Goal: Task Accomplishment & Management: Use online tool/utility

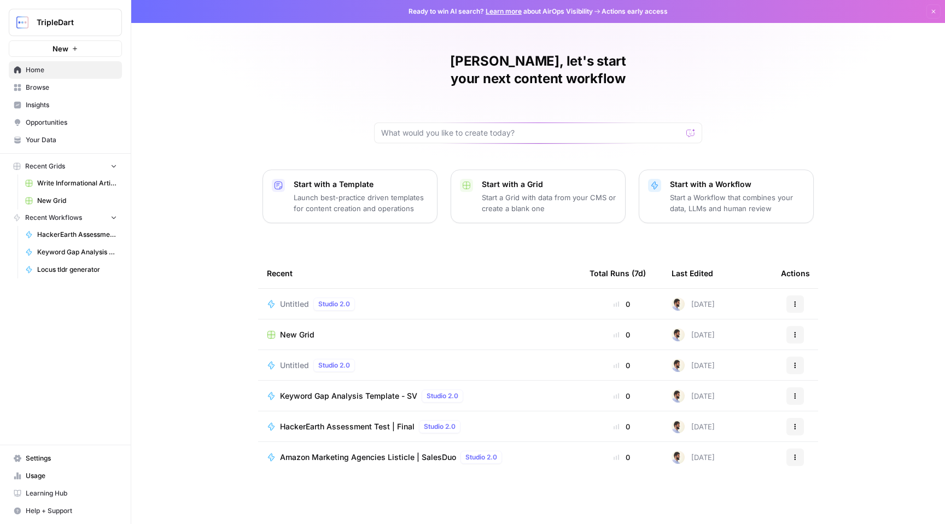
click at [70, 48] on button "New" at bounding box center [65, 48] width 113 height 16
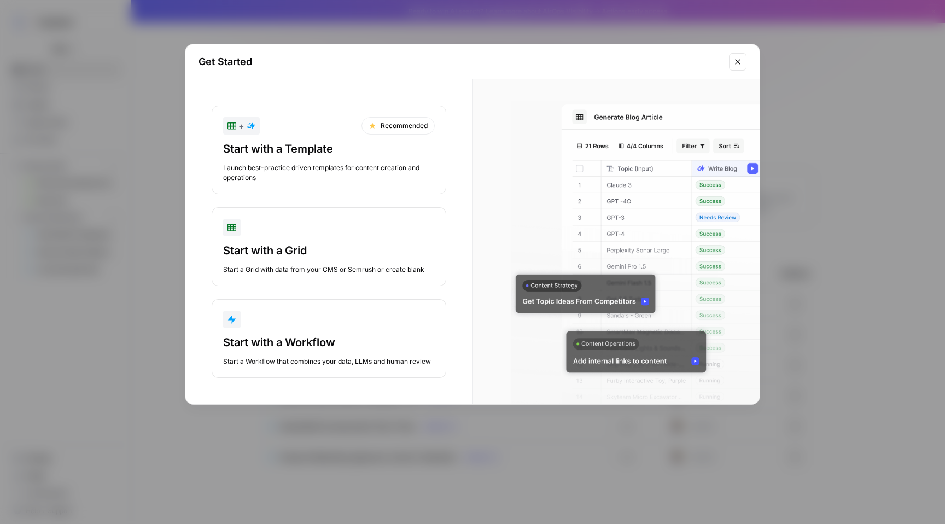
click at [320, 152] on div "Start with a Template" at bounding box center [329, 148] width 212 height 15
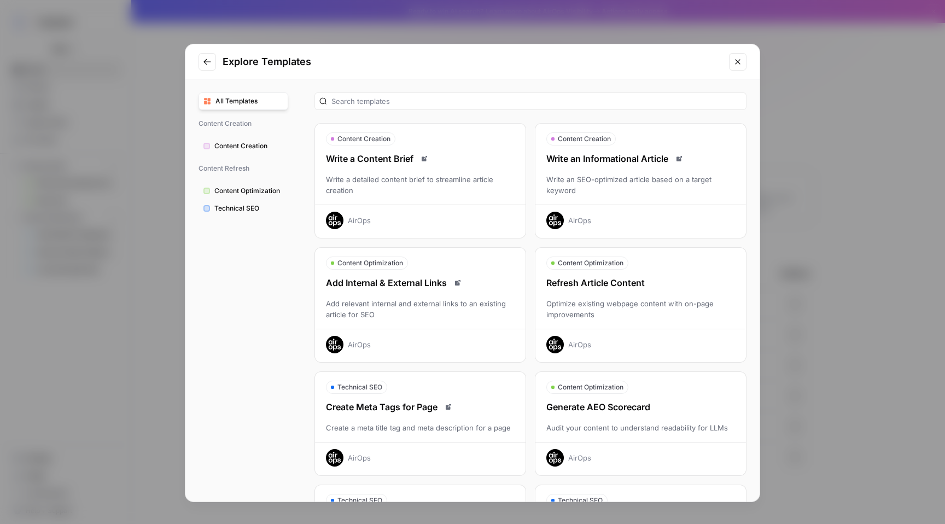
click at [240, 145] on span "Content Creation" at bounding box center [248, 146] width 69 height 10
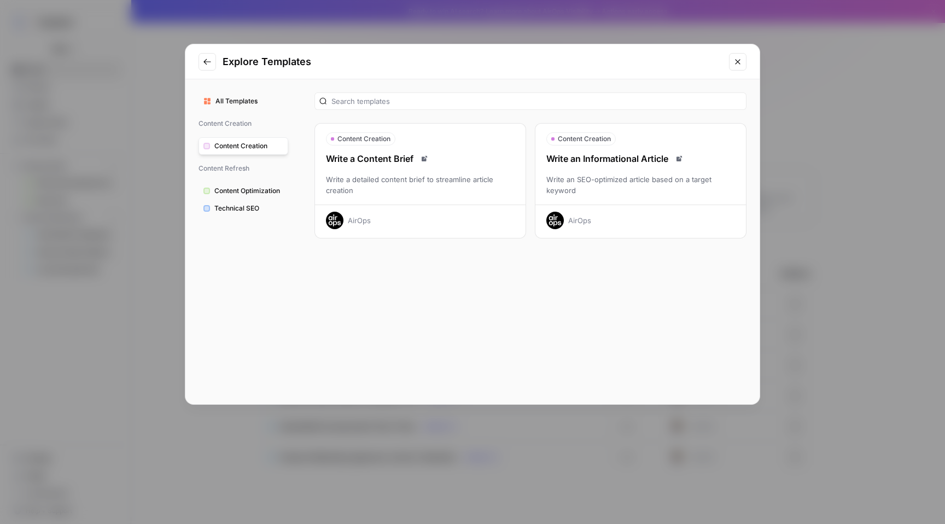
click at [208, 65] on icon "Go to previous step" at bounding box center [207, 61] width 9 height 9
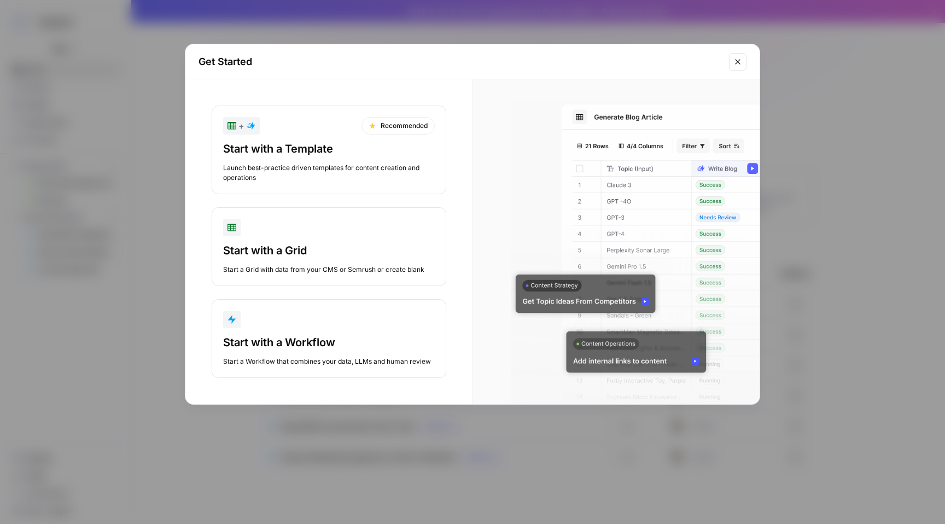
click at [360, 166] on div "Launch best-practice driven templates for content creation and operations" at bounding box center [329, 173] width 212 height 20
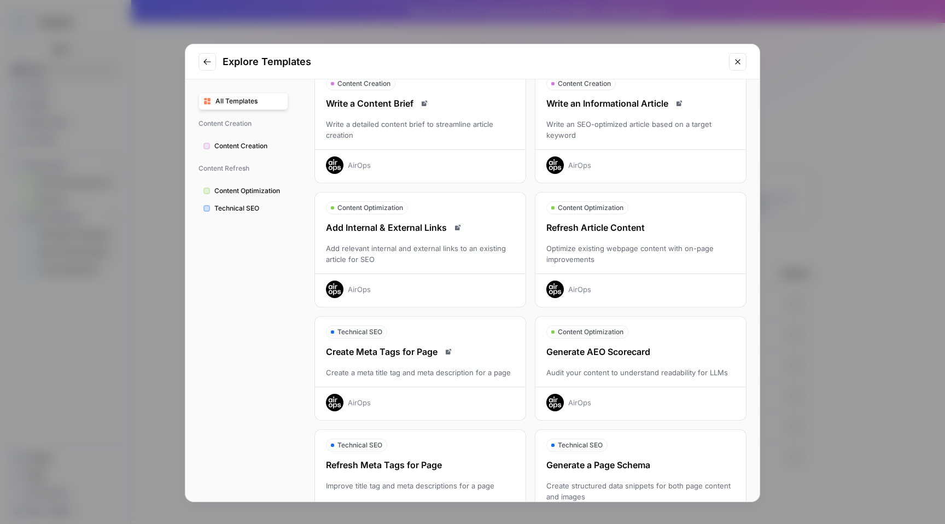
scroll to position [30, 0]
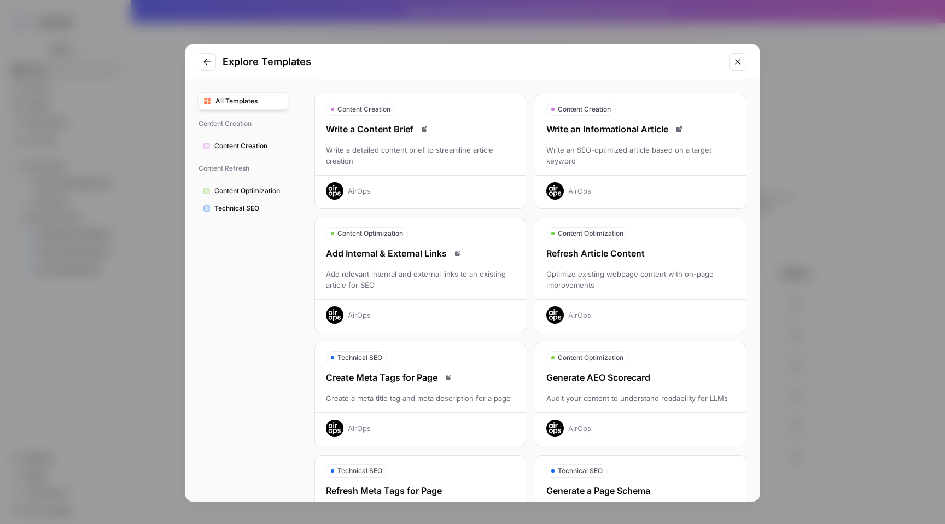
click at [272, 189] on span "Content Optimization" at bounding box center [248, 191] width 69 height 10
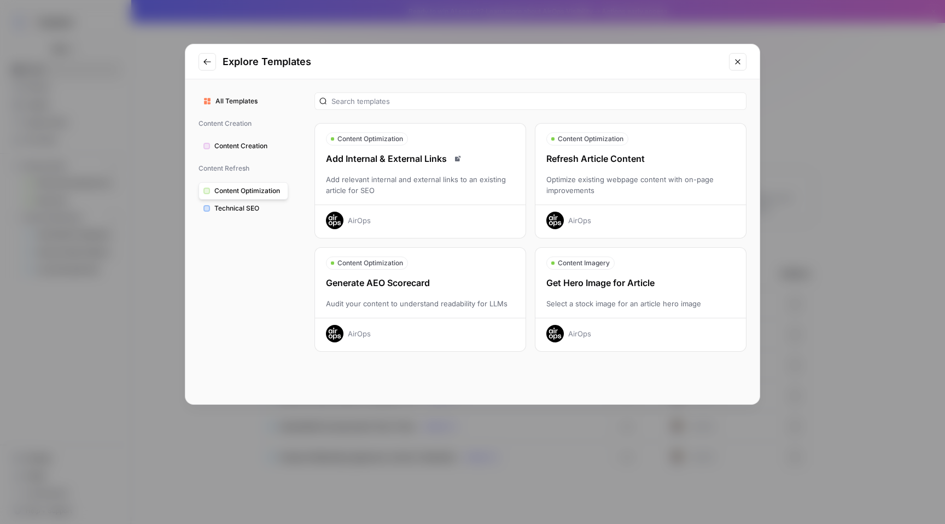
click at [242, 209] on span "Technical SEO" at bounding box center [248, 209] width 69 height 10
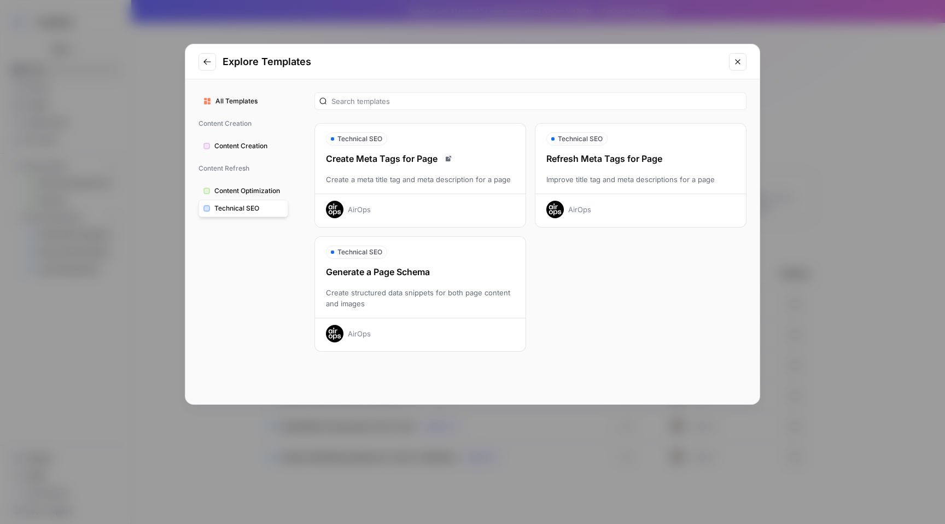
click at [249, 195] on span "Content Optimization" at bounding box center [248, 191] width 69 height 10
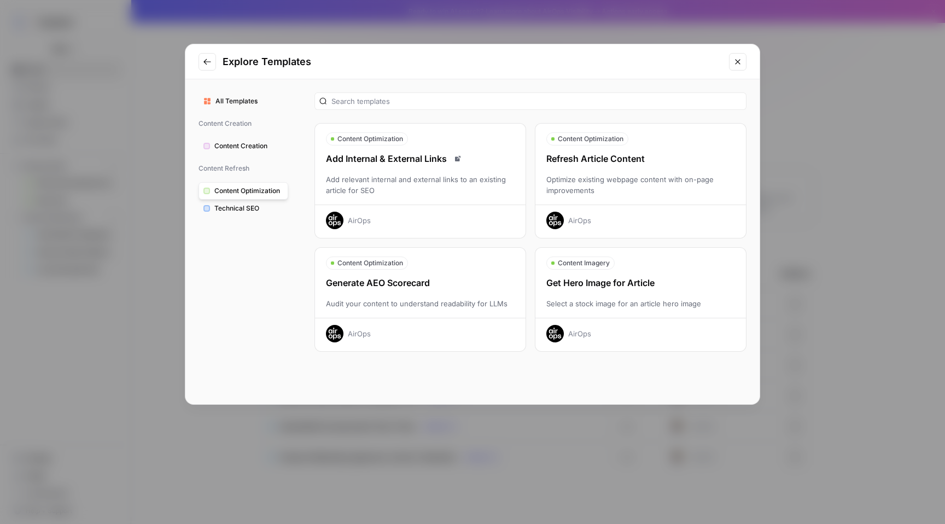
click at [249, 146] on span "Content Creation" at bounding box center [248, 146] width 69 height 10
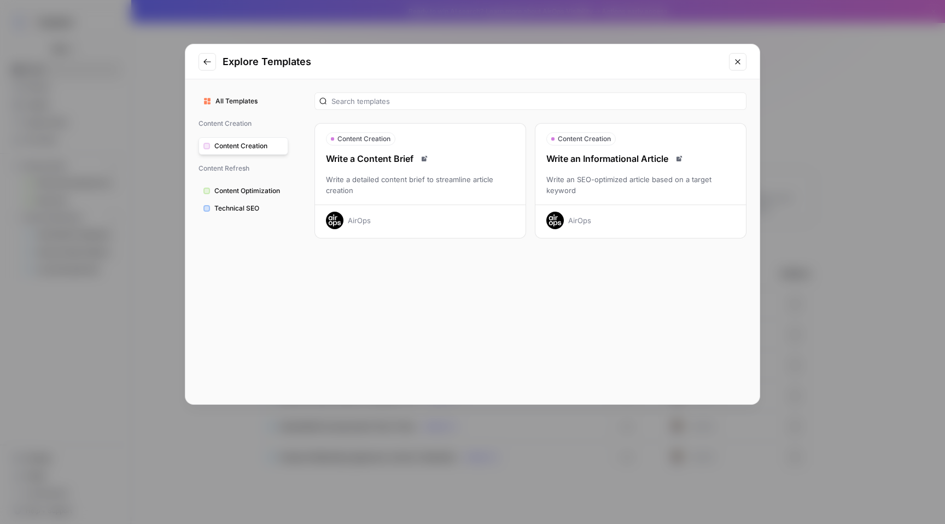
click at [248, 184] on button "Content Optimization" at bounding box center [244, 191] width 90 height 18
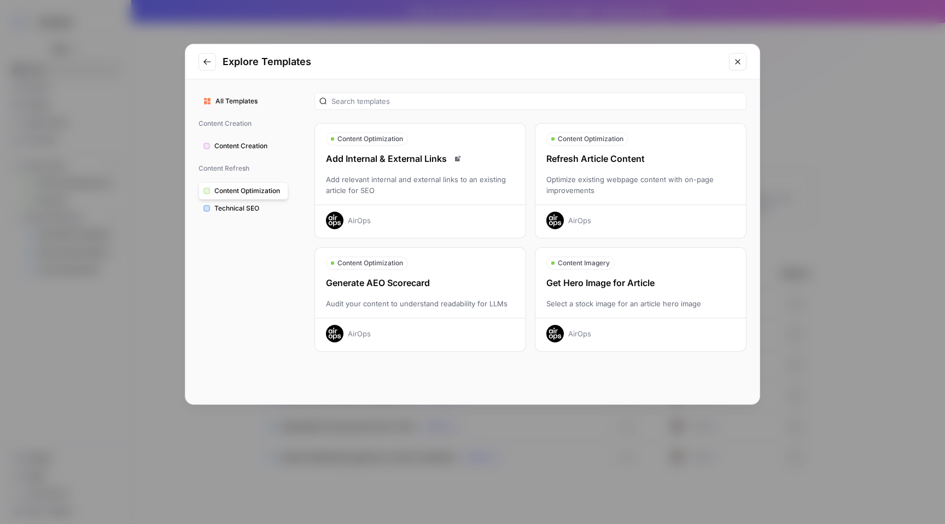
click at [457, 158] on icon "Read docs" at bounding box center [457, 158] width 5 height 5
click at [669, 155] on div "Refresh Article Content" at bounding box center [641, 158] width 211 height 13
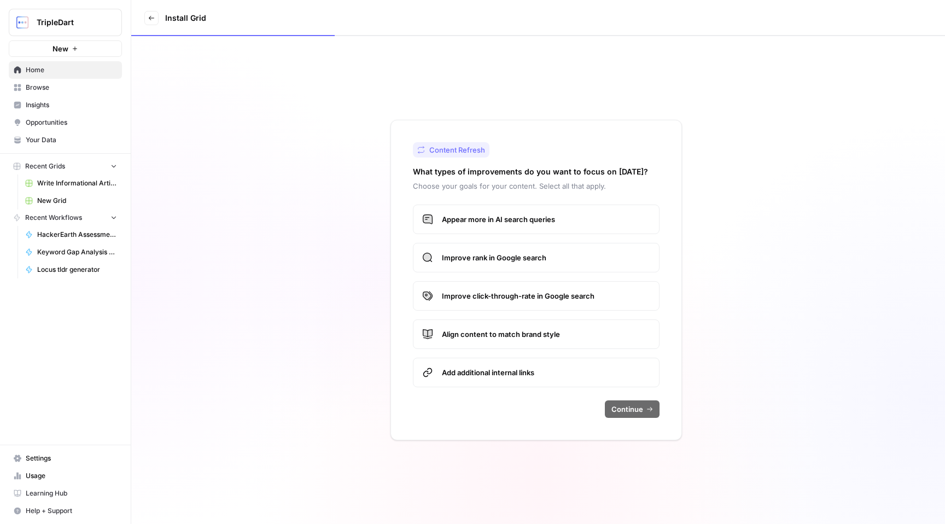
click at [148, 17] on icon at bounding box center [151, 18] width 7 height 7
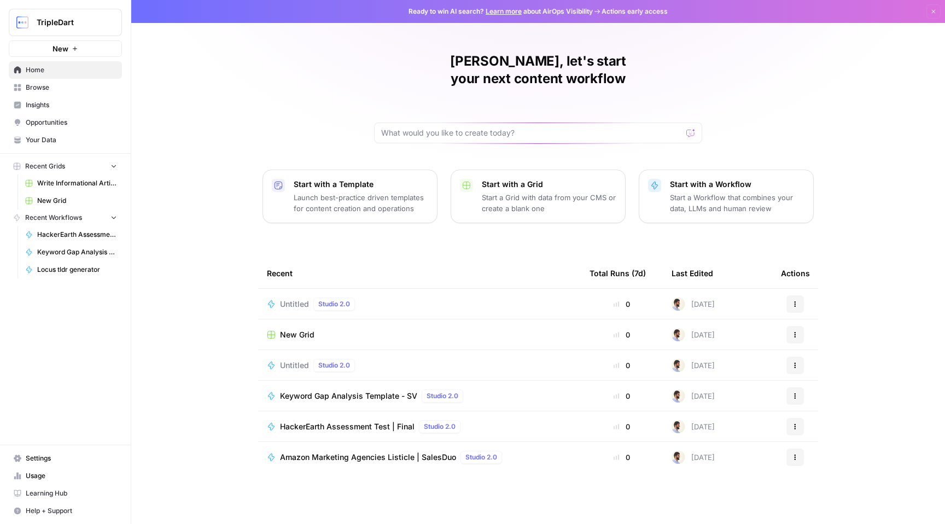
click at [54, 47] on span "New" at bounding box center [61, 48] width 16 height 11
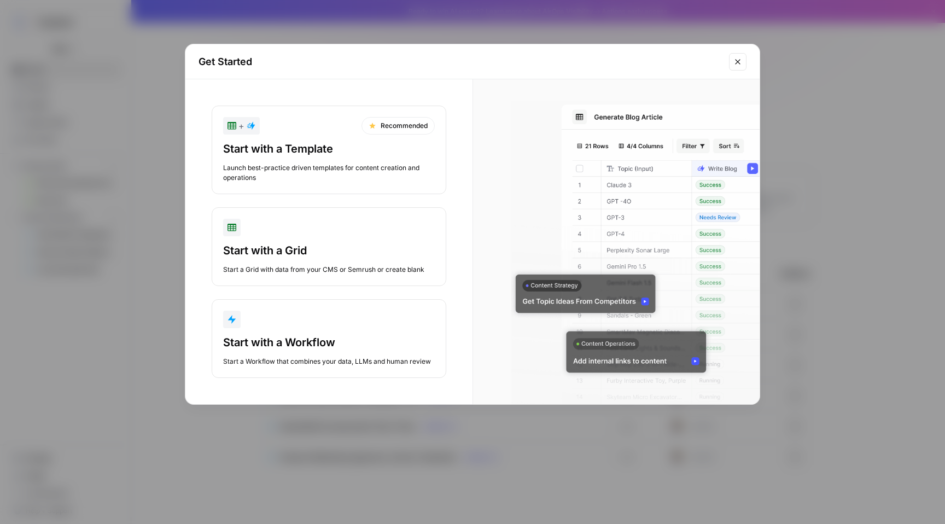
click at [269, 172] on div "Launch best-practice driven templates for content creation and operations" at bounding box center [329, 173] width 212 height 20
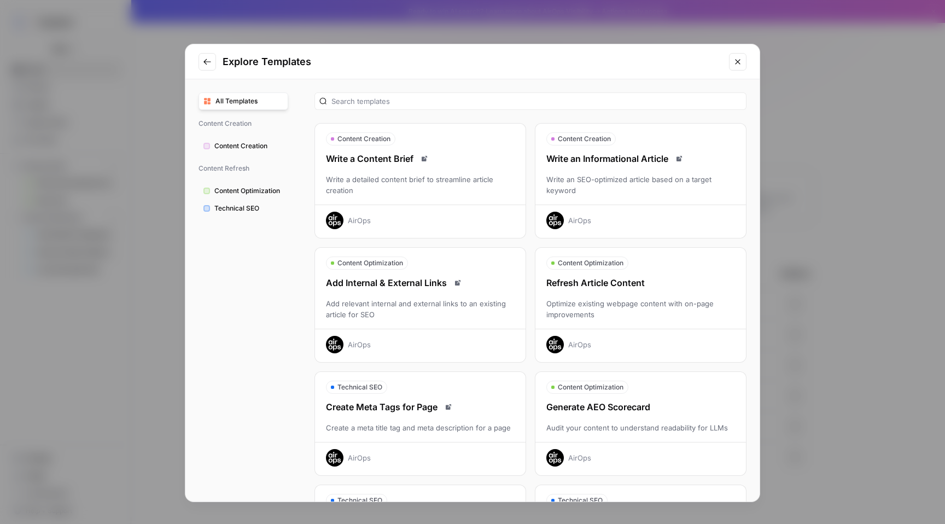
click at [224, 194] on span "Content Optimization" at bounding box center [248, 191] width 69 height 10
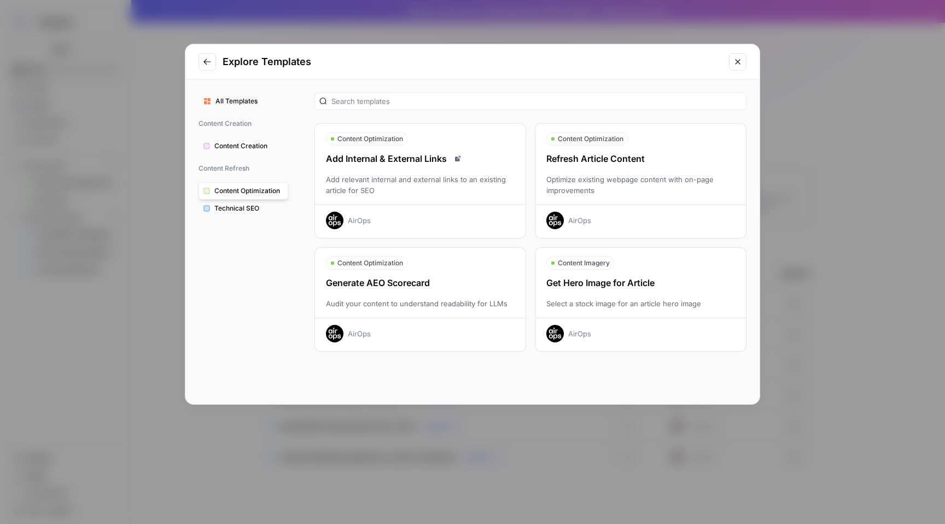
click at [625, 173] on div "Refresh Article Content Optimize existing webpage content with on-page improvem…" at bounding box center [641, 190] width 211 height 77
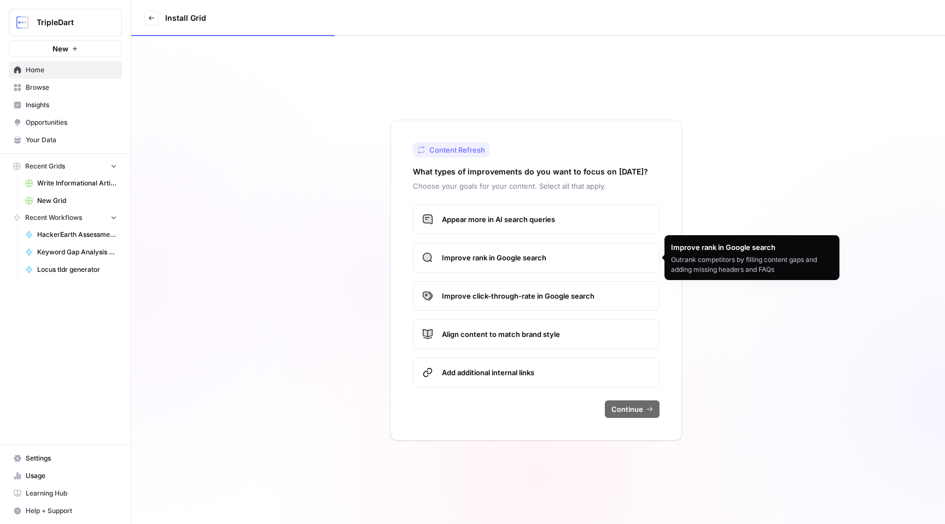
click at [573, 222] on span "Appear more in AI search queries" at bounding box center [546, 219] width 208 height 11
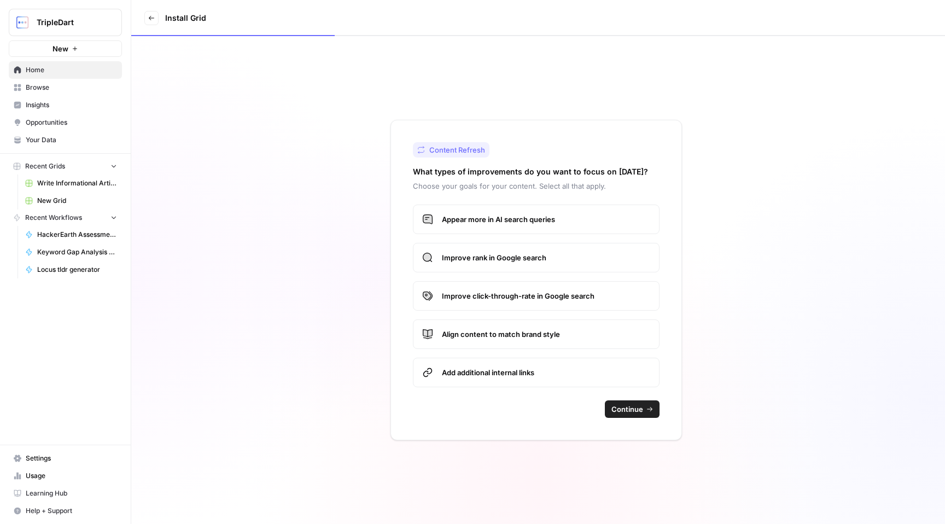
click at [636, 405] on span "Continue" at bounding box center [628, 409] width 32 height 11
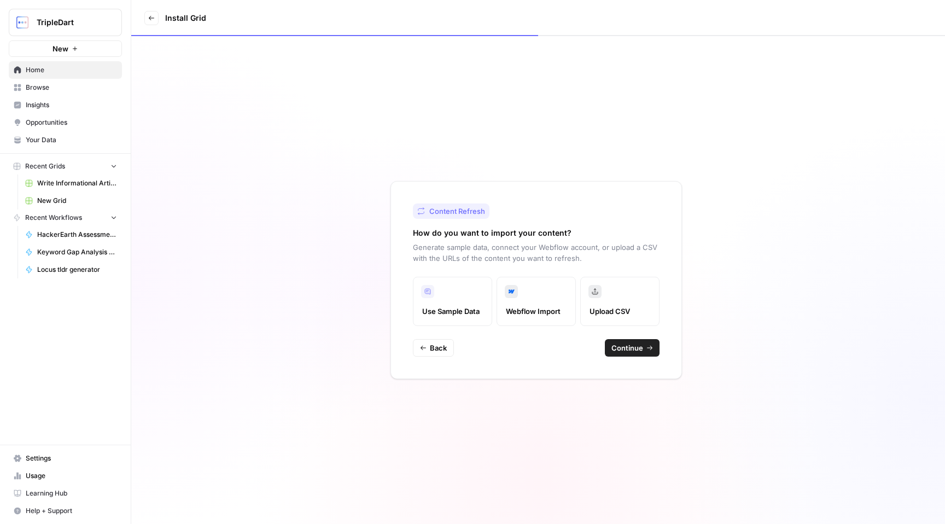
click at [441, 316] on span "Use Sample Data" at bounding box center [452, 311] width 61 height 11
click at [632, 348] on span "Continue" at bounding box center [628, 348] width 32 height 11
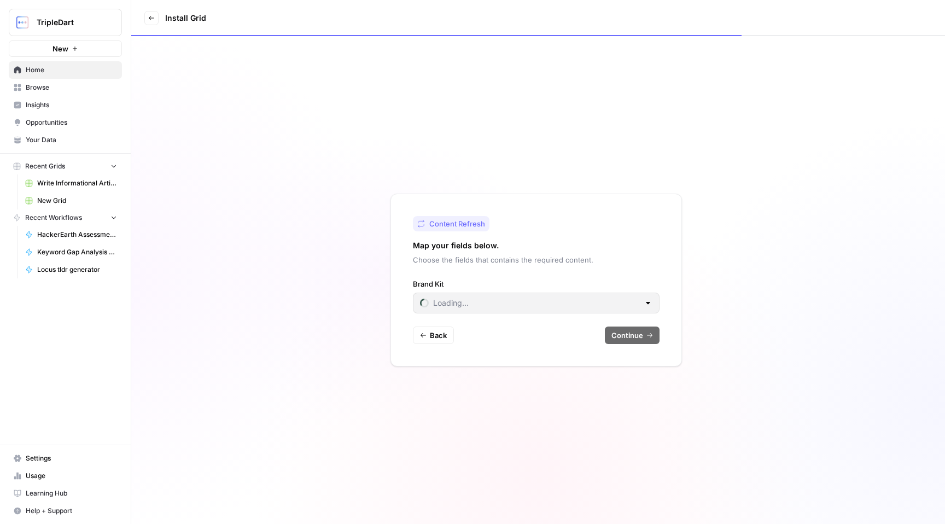
type input "AccuKnox"
click at [622, 306] on input "Brand Kit" at bounding box center [529, 303] width 219 height 11
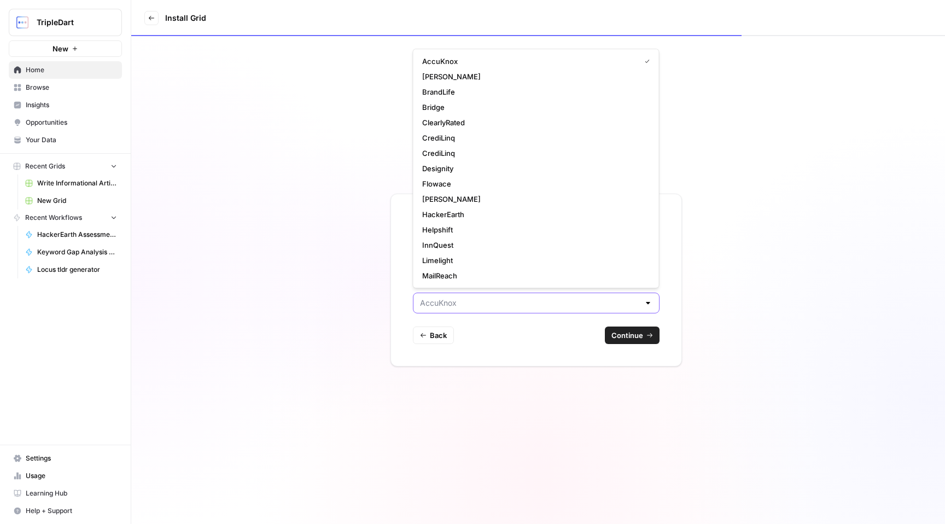
click at [622, 306] on input "Brand Kit" at bounding box center [529, 303] width 219 height 11
type input "AccuKnox"
click at [639, 334] on span "Continue" at bounding box center [628, 335] width 32 height 11
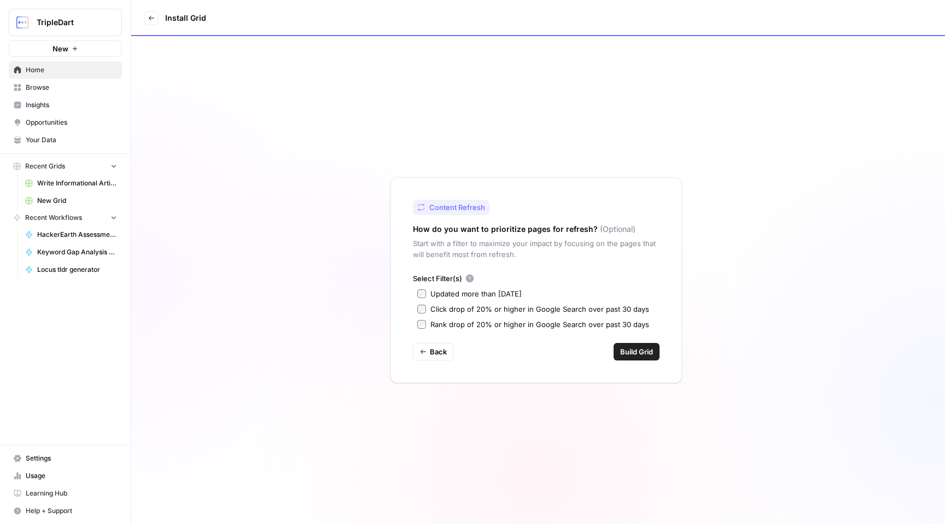
click at [486, 294] on div "Updated more than [DATE]" at bounding box center [476, 293] width 91 height 11
click at [642, 351] on span "Build Grid" at bounding box center [636, 351] width 33 height 11
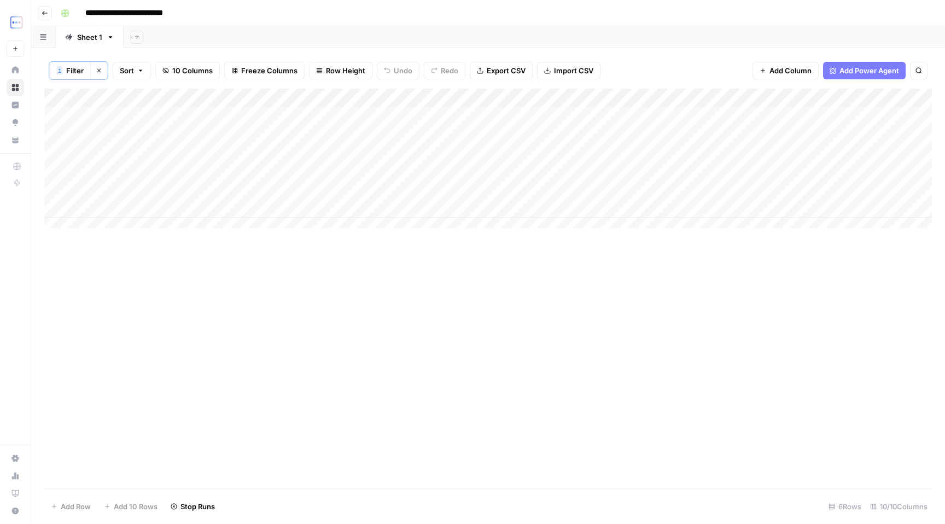
click at [303, 99] on div "Add Column" at bounding box center [488, 163] width 888 height 148
click at [304, 98] on div "Add Column" at bounding box center [488, 163] width 888 height 148
click at [231, 101] on div "Add Column" at bounding box center [488, 163] width 888 height 148
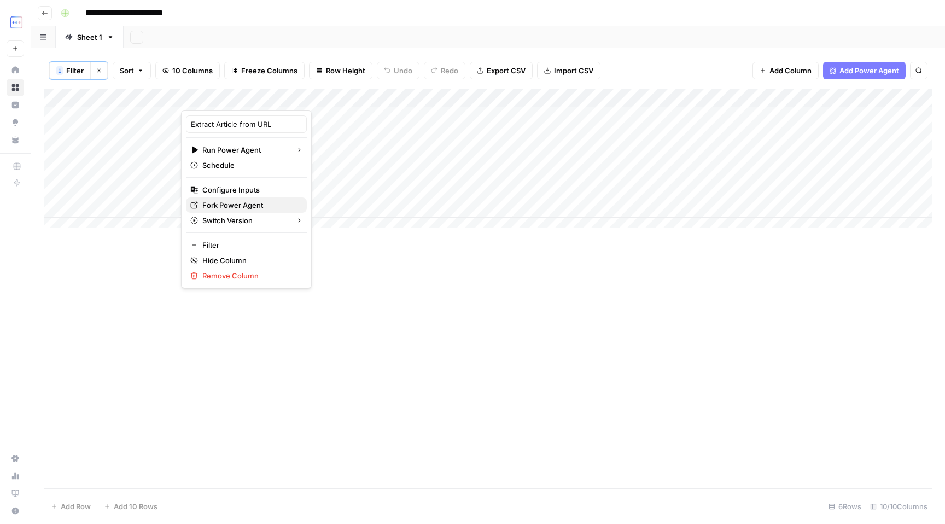
click at [257, 206] on span "Fork Power Agent" at bounding box center [250, 205] width 96 height 11
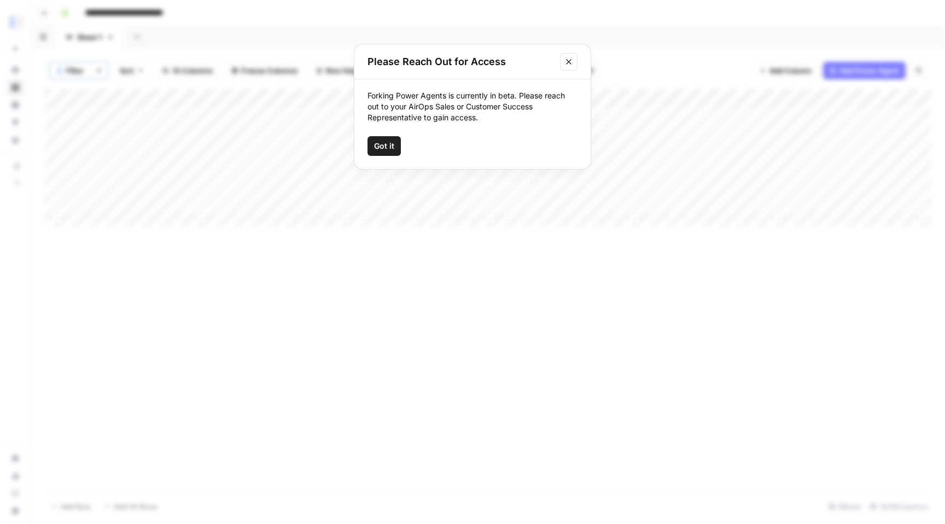
click at [387, 147] on span "Got it" at bounding box center [384, 146] width 20 height 11
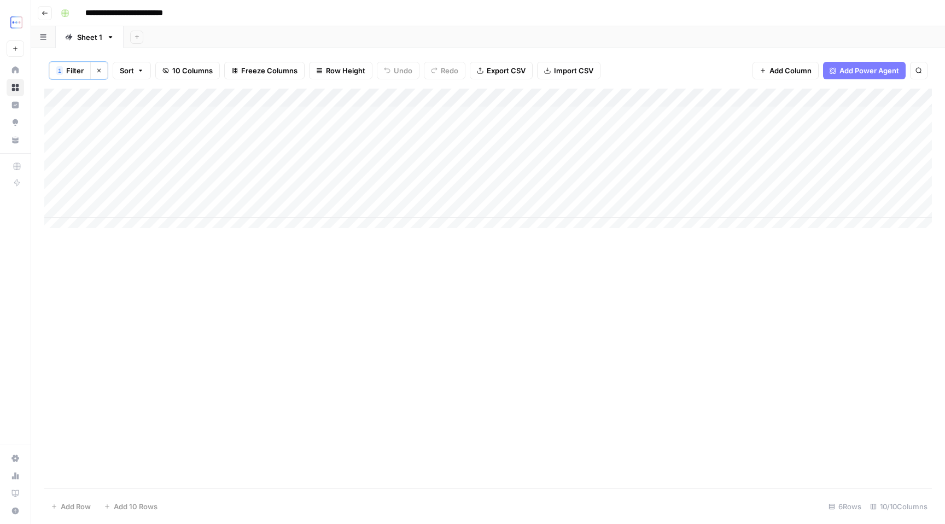
click at [293, 98] on div "Add Column" at bounding box center [488, 163] width 888 height 148
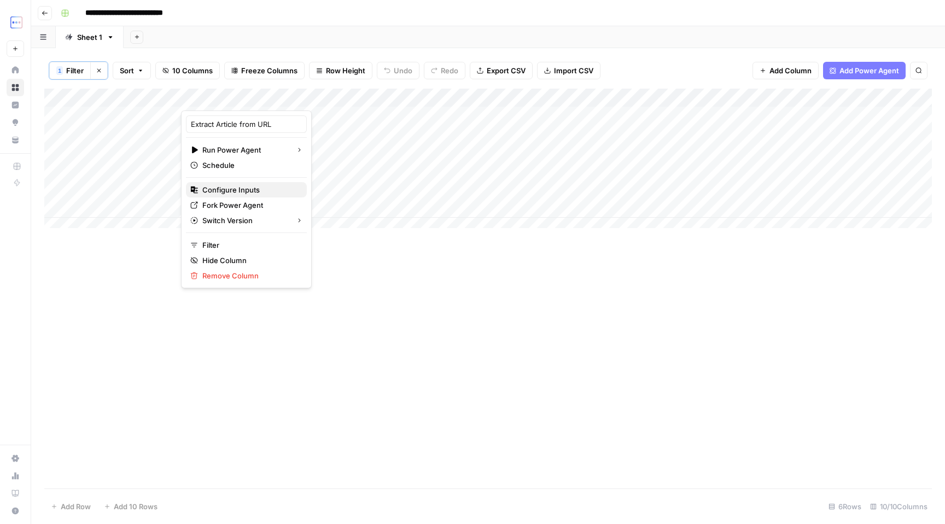
click at [242, 187] on span "Configure Inputs" at bounding box center [250, 189] width 96 height 11
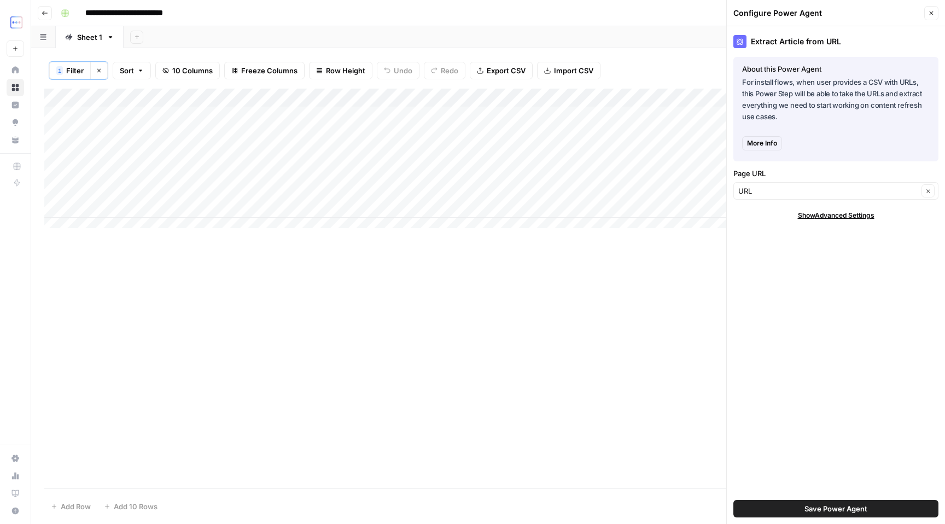
click at [770, 140] on span "More Info" at bounding box center [762, 143] width 30 height 10
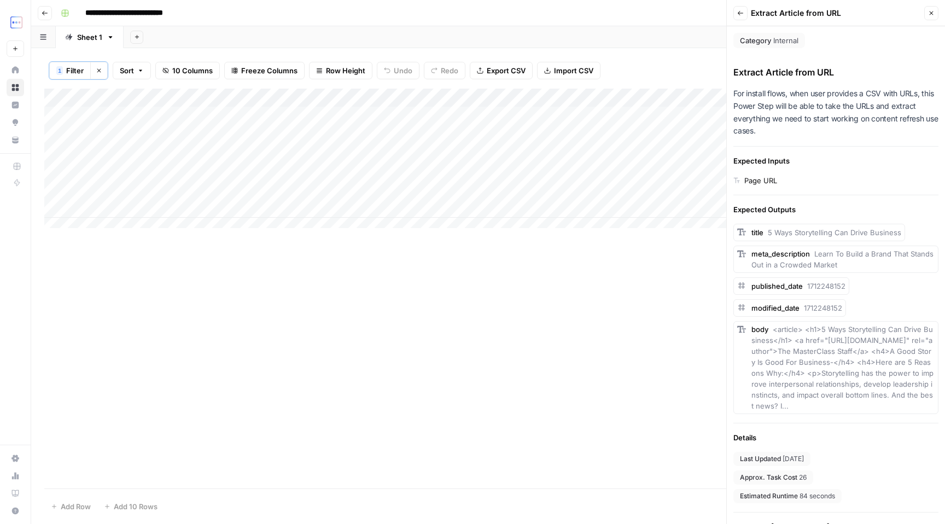
drag, startPoint x: 804, startPoint y: 94, endPoint x: 877, endPoint y: 124, distance: 78.7
click at [877, 124] on p "For install flows, when user provides a CSV with URLs, this Power Step will be …" at bounding box center [836, 113] width 205 height 50
click at [138, 112] on div "Add Column" at bounding box center [488, 163] width 888 height 148
click at [138, 112] on input "**********" at bounding box center [173, 118] width 175 height 13
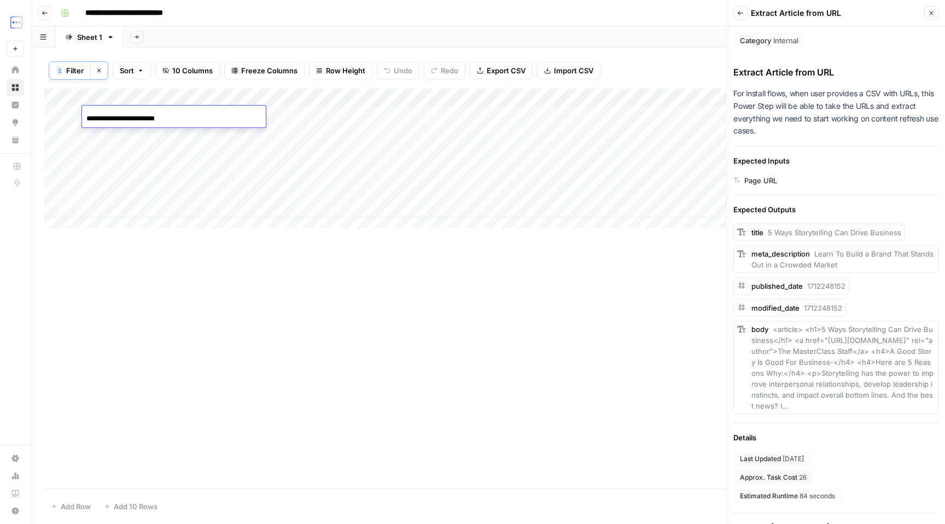
drag, startPoint x: 171, startPoint y: 257, endPoint x: 169, endPoint y: 247, distance: 9.6
click at [171, 256] on div "Add Column" at bounding box center [488, 289] width 888 height 400
click at [139, 127] on div "Add Column" at bounding box center [488, 163] width 888 height 148
click at [191, 292] on div "Add Column" at bounding box center [488, 289] width 888 height 400
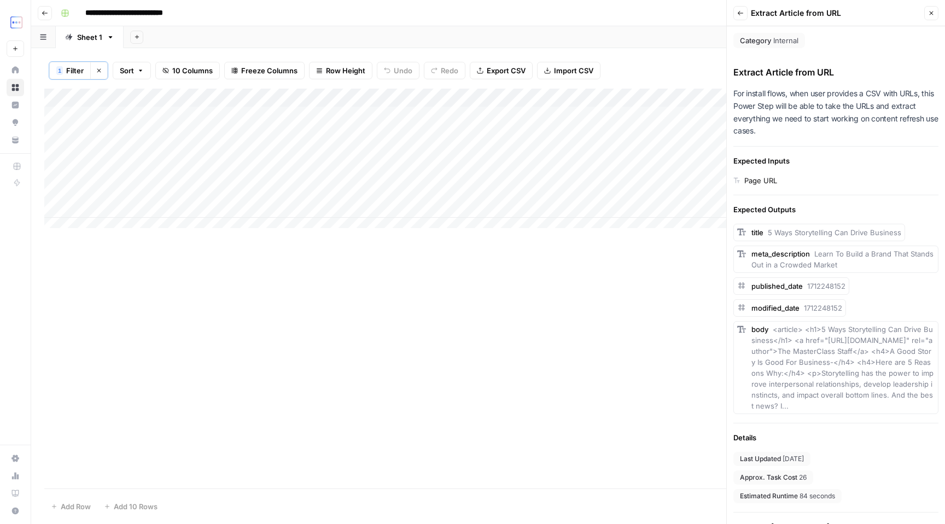
click at [158, 147] on div "Add Column" at bounding box center [488, 163] width 888 height 148
click at [235, 305] on div "Add Column" at bounding box center [488, 289] width 888 height 400
click at [867, 102] on p "For install flows, when user provides a CSV with URLs, this Power Step will be …" at bounding box center [836, 113] width 205 height 50
drag, startPoint x: 868, startPoint y: 99, endPoint x: 884, endPoint y: 126, distance: 31.4
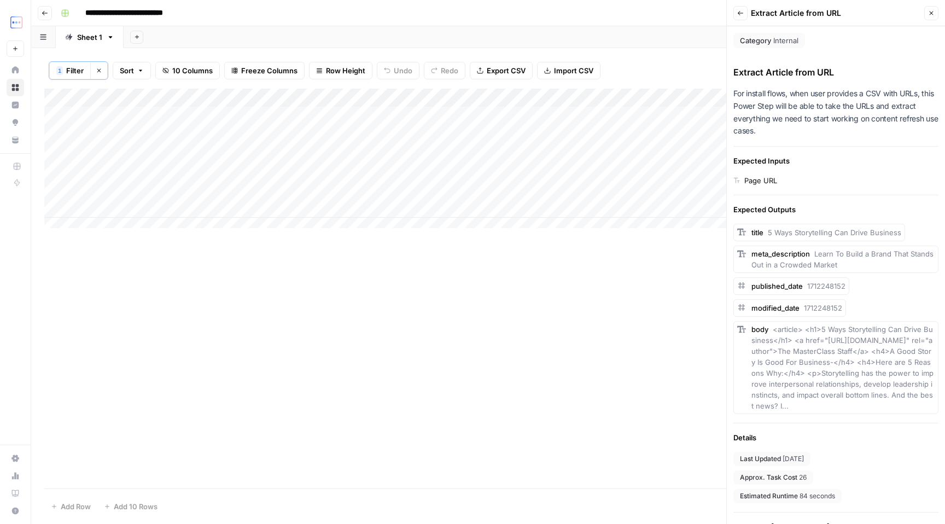
click at [884, 126] on p "For install flows, when user provides a CSV with URLs, this Power Step will be …" at bounding box center [836, 113] width 205 height 50
drag, startPoint x: 768, startPoint y: 106, endPoint x: 831, endPoint y: 132, distance: 68.2
click at [831, 132] on p "For install flows, when user provides a CSV with URLs, this Power Step will be …" at bounding box center [836, 113] width 205 height 50
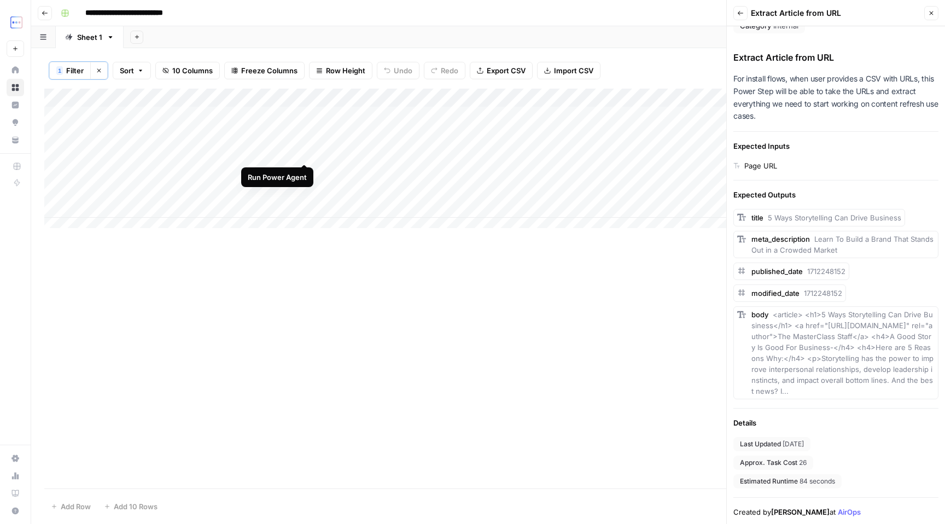
click at [306, 152] on div "Add Column" at bounding box center [488, 163] width 888 height 148
click at [628, 96] on div "Add Column" at bounding box center [488, 163] width 888 height 148
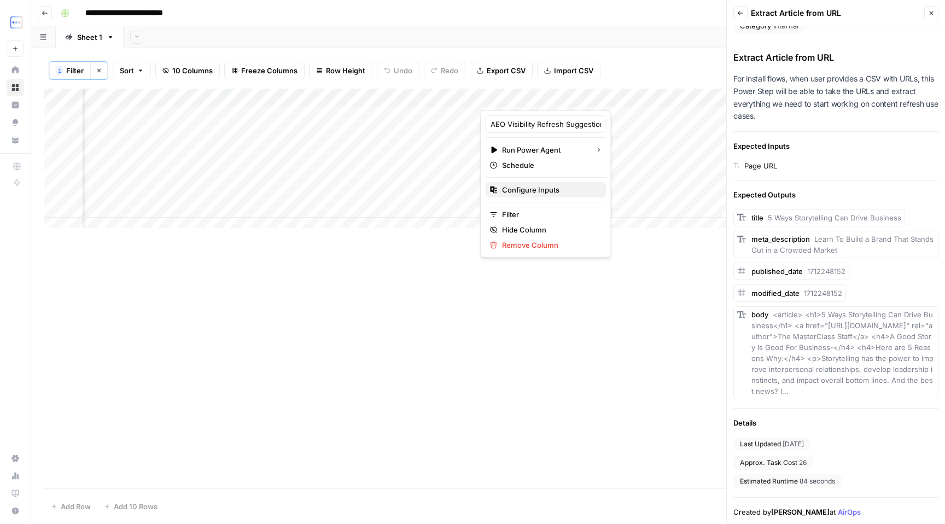
click at [545, 185] on span "Configure Inputs" at bounding box center [550, 189] width 96 height 11
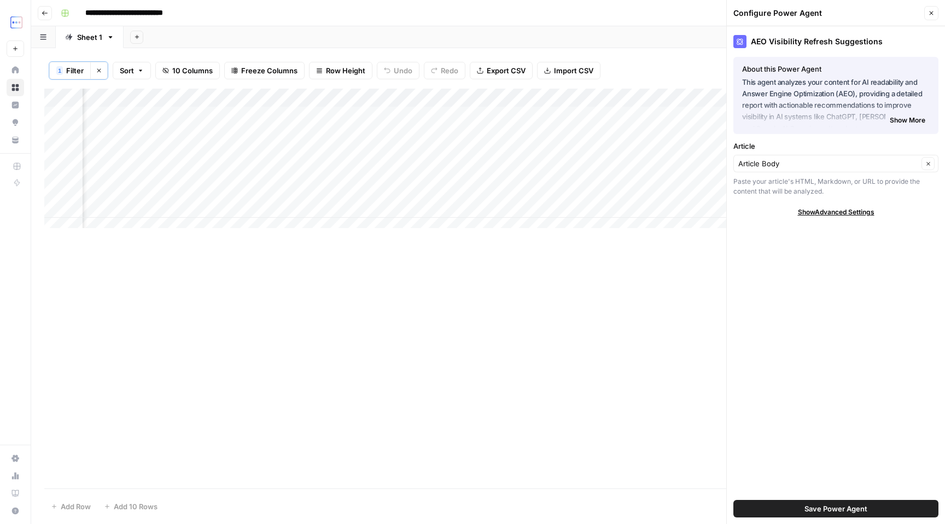
click at [899, 125] on span "Show More" at bounding box center [908, 120] width 36 height 10
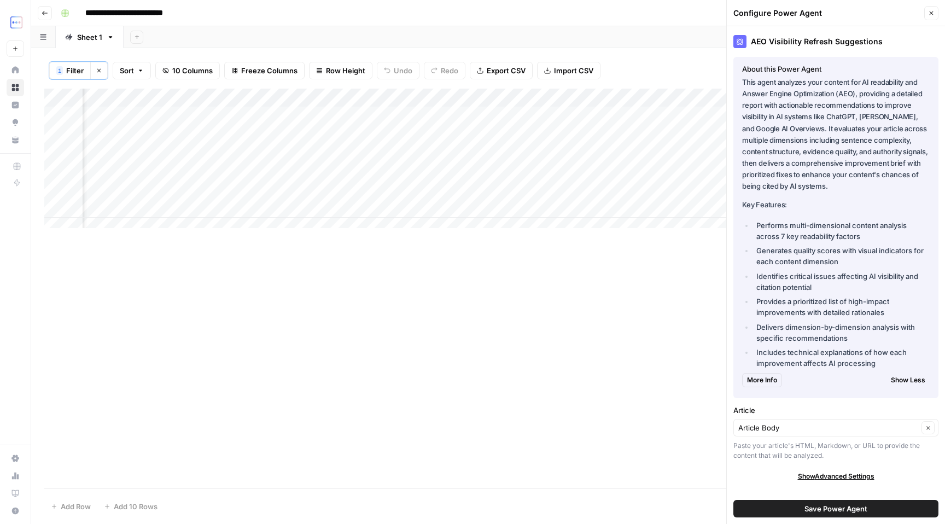
drag, startPoint x: 821, startPoint y: 228, endPoint x: 833, endPoint y: 247, distance: 22.2
click at [823, 230] on li "Performs multi-dimensional content analysis across 7 key readability factors" at bounding box center [842, 231] width 176 height 22
drag, startPoint x: 811, startPoint y: 221, endPoint x: 875, endPoint y: 239, distance: 66.0
click at [875, 239] on li "Performs multi-dimensional content analysis across 7 key readability factors" at bounding box center [842, 231] width 176 height 22
click at [817, 258] on li "Generates quality scores with visual indicators for each content dimension" at bounding box center [842, 256] width 176 height 22
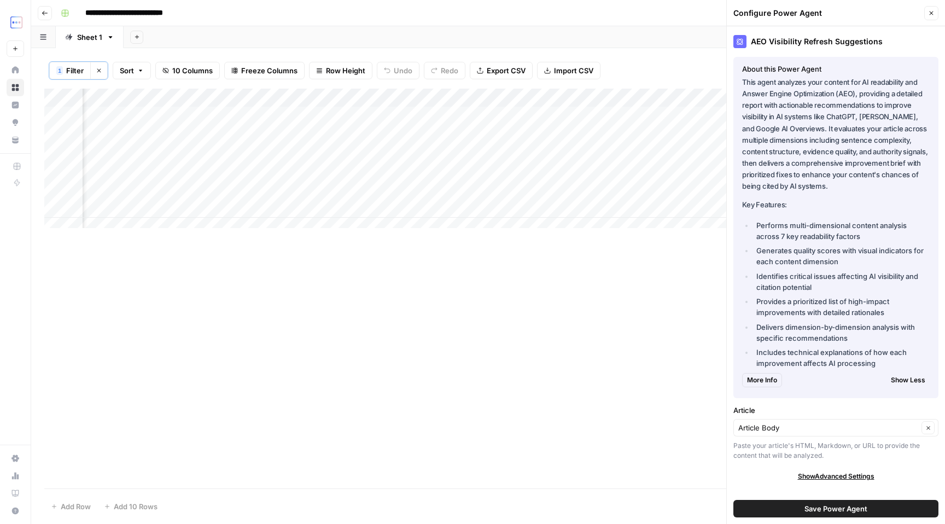
drag, startPoint x: 808, startPoint y: 252, endPoint x: 842, endPoint y: 266, distance: 37.3
click at [842, 266] on li "Generates quality scores with visual indicators for each content dimension" at bounding box center [842, 256] width 176 height 22
click at [786, 275] on li "Identifies critical issues affecting AI visibility and citation potential" at bounding box center [842, 282] width 176 height 22
drag, startPoint x: 761, startPoint y: 275, endPoint x: 815, endPoint y: 289, distance: 56.7
click at [815, 289] on li "Identifies critical issues affecting AI visibility and citation potential" at bounding box center [842, 282] width 176 height 22
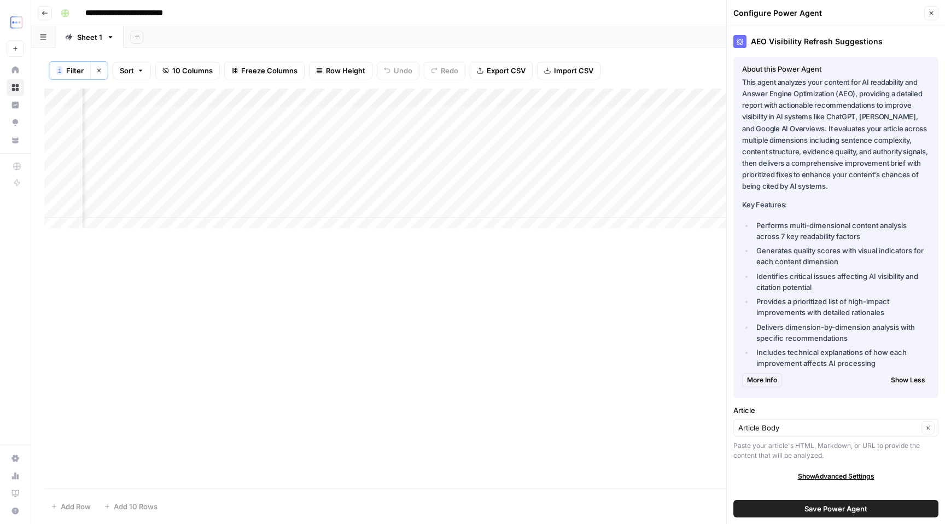
click at [791, 307] on li "Provides a prioritized list of high-impact improvements with detailed rationales" at bounding box center [842, 307] width 176 height 22
drag, startPoint x: 760, startPoint y: 304, endPoint x: 894, endPoint y: 319, distance: 134.9
click at [894, 319] on ul "Performs multi-dimensional content analysis across 7 key readability factors Ge…" at bounding box center [836, 294] width 188 height 149
drag, startPoint x: 835, startPoint y: 326, endPoint x: 820, endPoint y: 330, distance: 15.8
click at [834, 327] on li "Delivers dimension-by-dimension analysis with specific recommendations" at bounding box center [842, 333] width 176 height 22
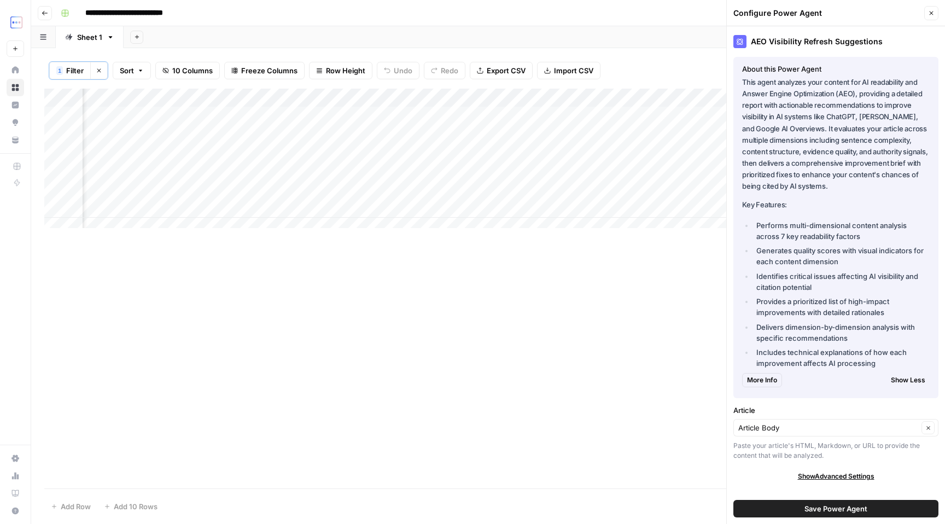
drag, startPoint x: 760, startPoint y: 330, endPoint x: 870, endPoint y: 343, distance: 110.6
click at [870, 343] on li "Delivers dimension-by-dimension analysis with specific recommendations" at bounding box center [842, 333] width 176 height 22
drag, startPoint x: 799, startPoint y: 352, endPoint x: 881, endPoint y: 363, distance: 82.9
click at [881, 363] on li "Includes technical explanations of how each improvement affects AI processing" at bounding box center [842, 358] width 176 height 22
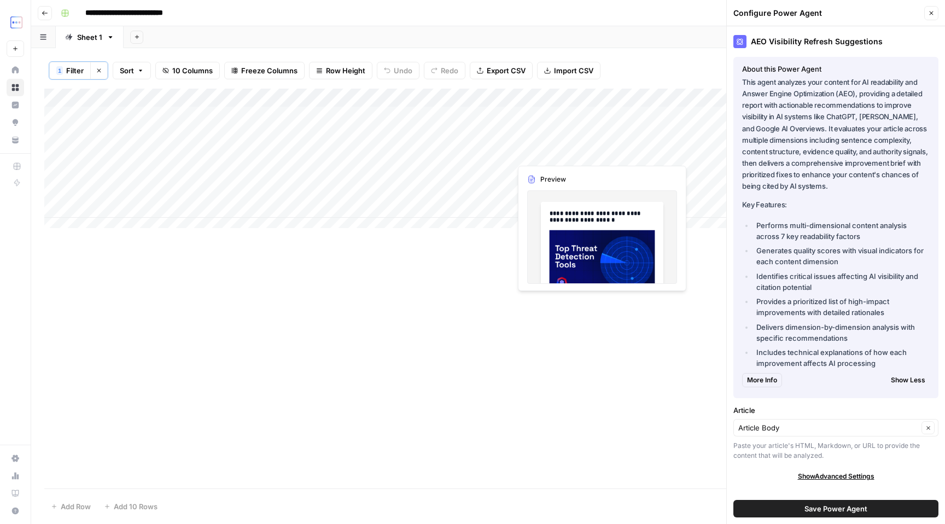
click at [559, 152] on div "Add Column" at bounding box center [488, 163] width 888 height 148
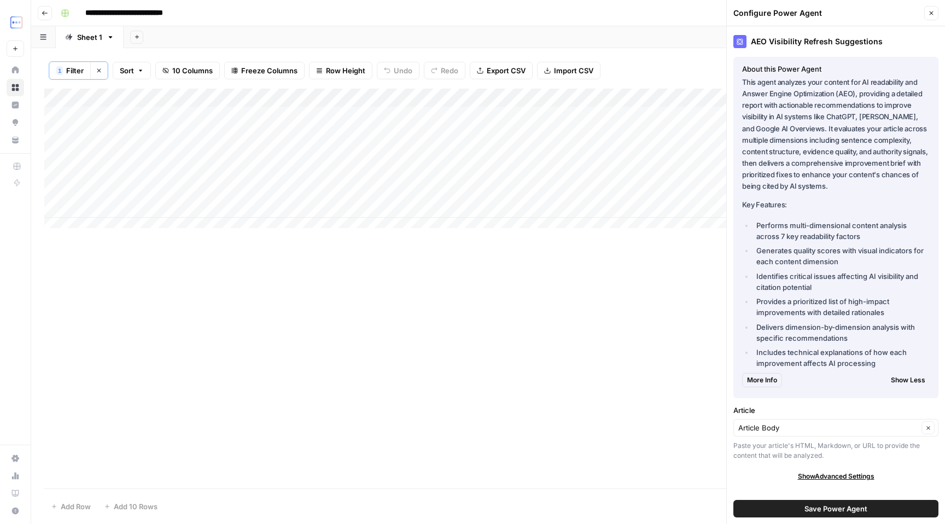
click at [603, 154] on div "Add Column" at bounding box center [488, 163] width 888 height 148
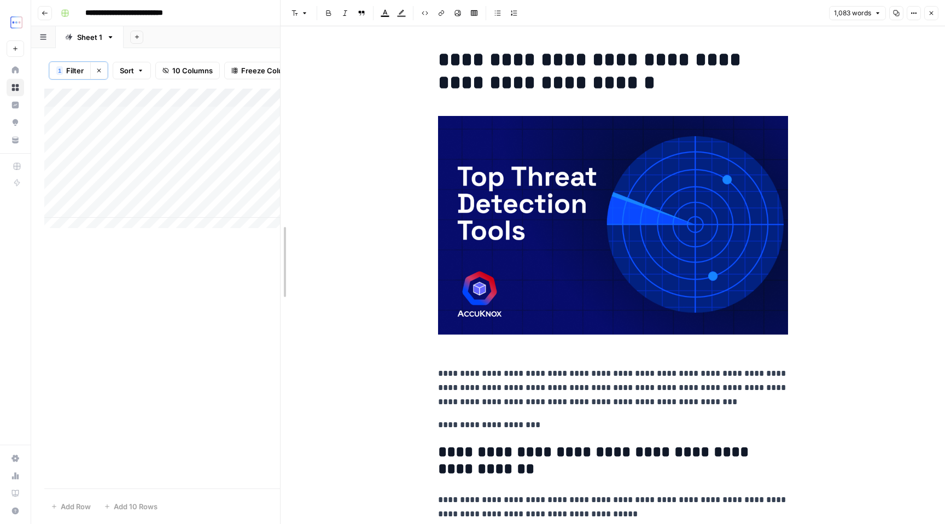
drag, startPoint x: 472, startPoint y: 209, endPoint x: 279, endPoint y: 220, distance: 192.9
click at [279, 220] on div at bounding box center [280, 262] width 11 height 524
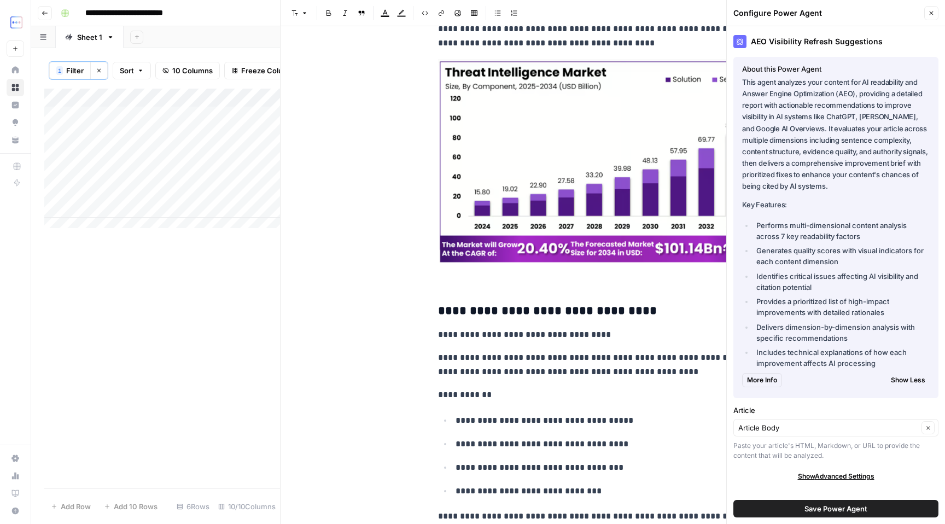
scroll to position [4702, 0]
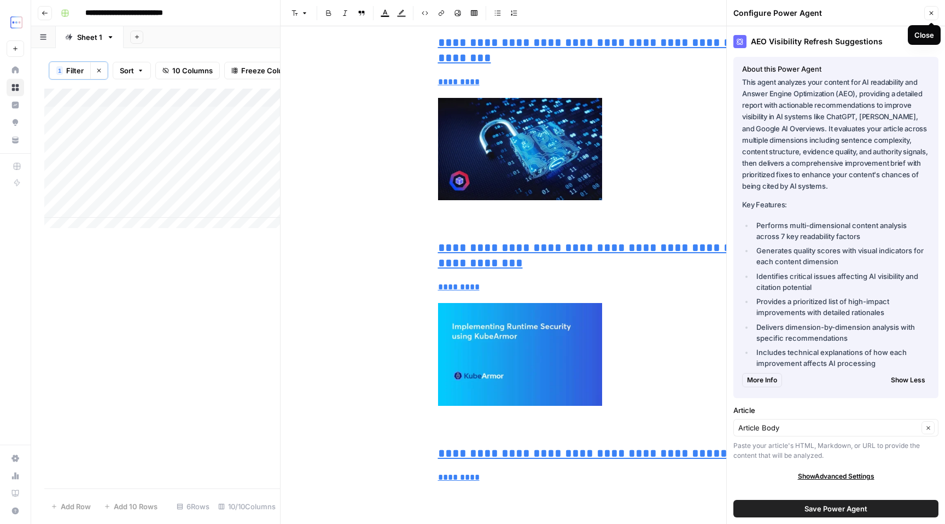
click at [937, 16] on button "Close" at bounding box center [932, 13] width 14 height 14
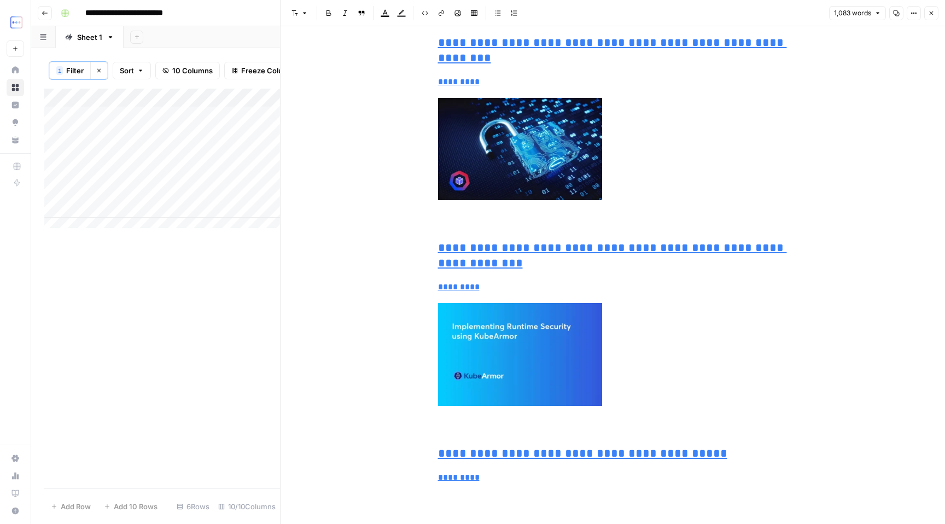
click at [928, 13] on icon "button" at bounding box center [931, 13] width 7 height 7
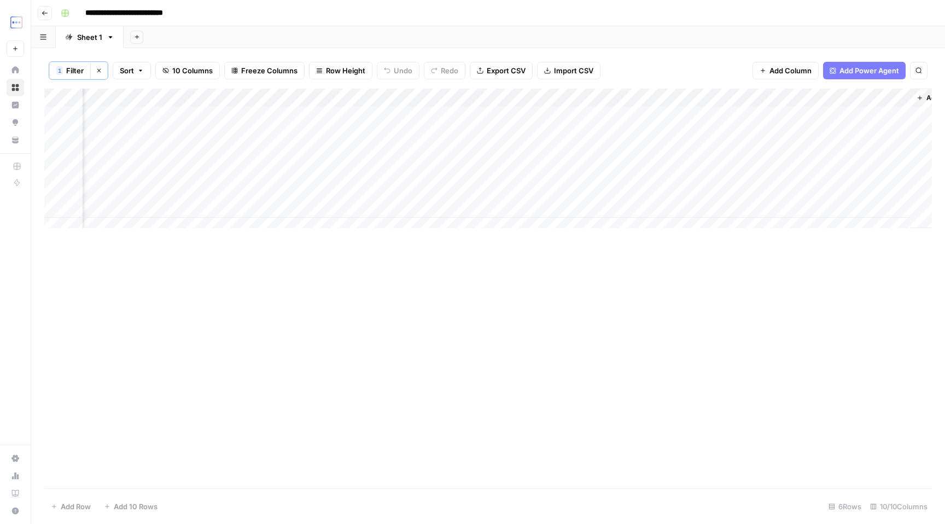
scroll to position [0, 374]
click at [421, 155] on div "Add Column" at bounding box center [488, 163] width 888 height 148
click at [751, 100] on div "Add Column" at bounding box center [488, 163] width 888 height 148
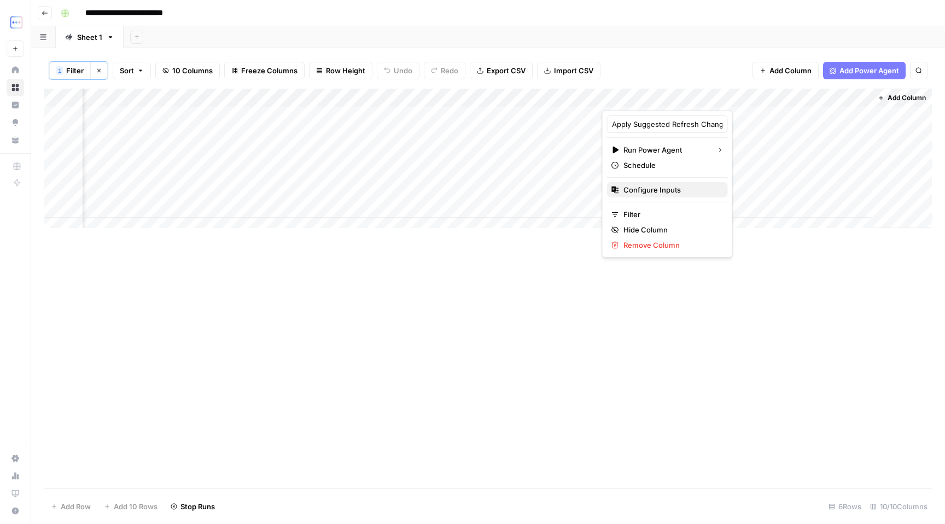
click at [672, 190] on span "Configure Inputs" at bounding box center [672, 189] width 96 height 11
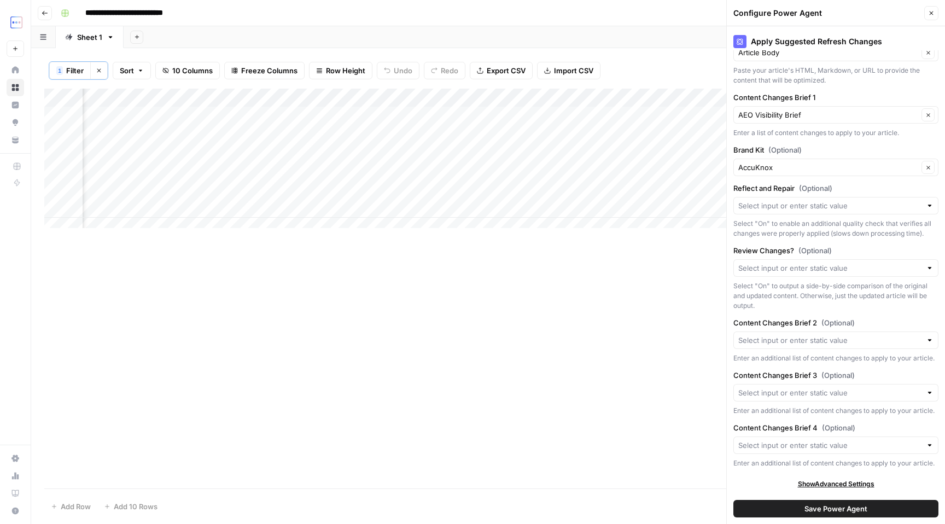
scroll to position [124, 0]
click at [926, 200] on div at bounding box center [930, 205] width 8 height 11
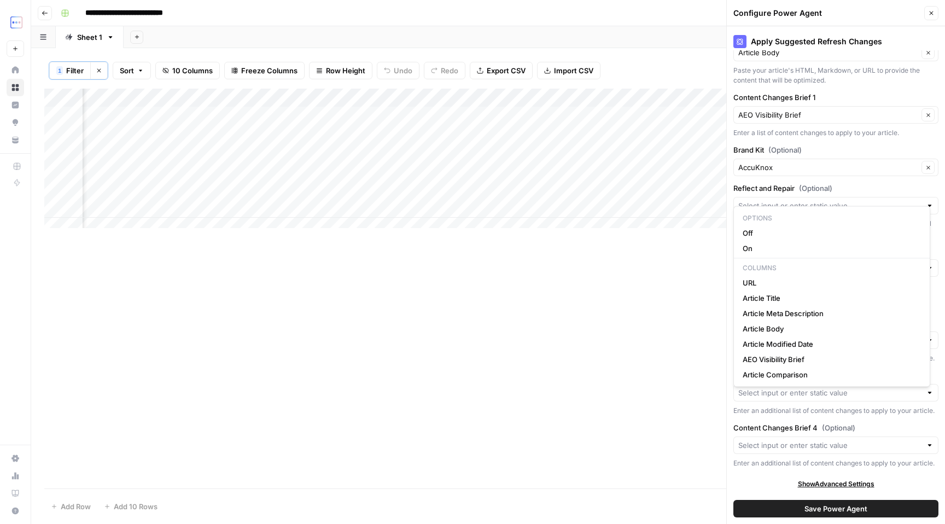
click at [926, 200] on div at bounding box center [930, 205] width 8 height 11
click at [921, 183] on label "Reflect and Repair (Optional)" at bounding box center [836, 188] width 205 height 11
click at [921, 200] on input "Reflect and Repair (Optional)" at bounding box center [830, 205] width 183 height 11
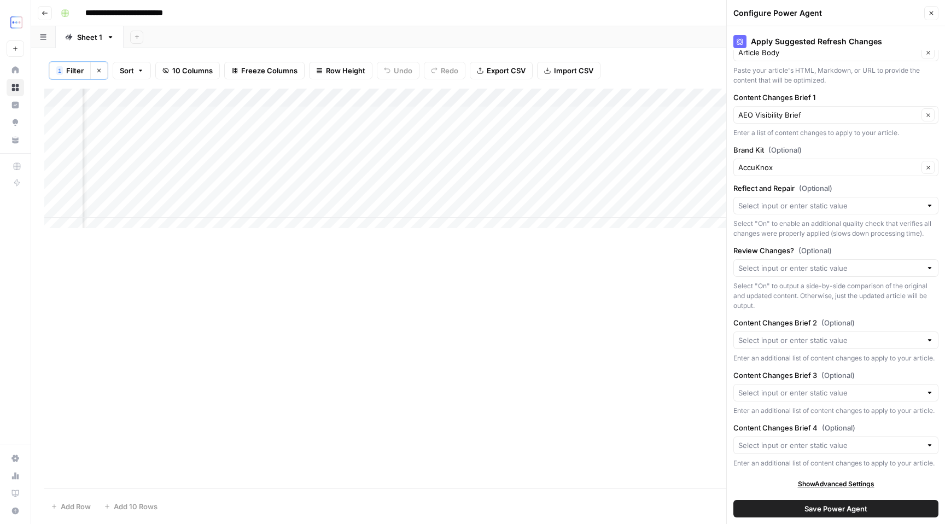
click at [844, 183] on label "Reflect and Repair (Optional)" at bounding box center [836, 188] width 205 height 11
click at [844, 200] on input "Reflect and Repair (Optional)" at bounding box center [830, 205] width 183 height 11
click at [803, 183] on span "(Optional)" at bounding box center [815, 188] width 33 height 11
click at [803, 200] on input "Reflect and Repair (Optional)" at bounding box center [830, 205] width 183 height 11
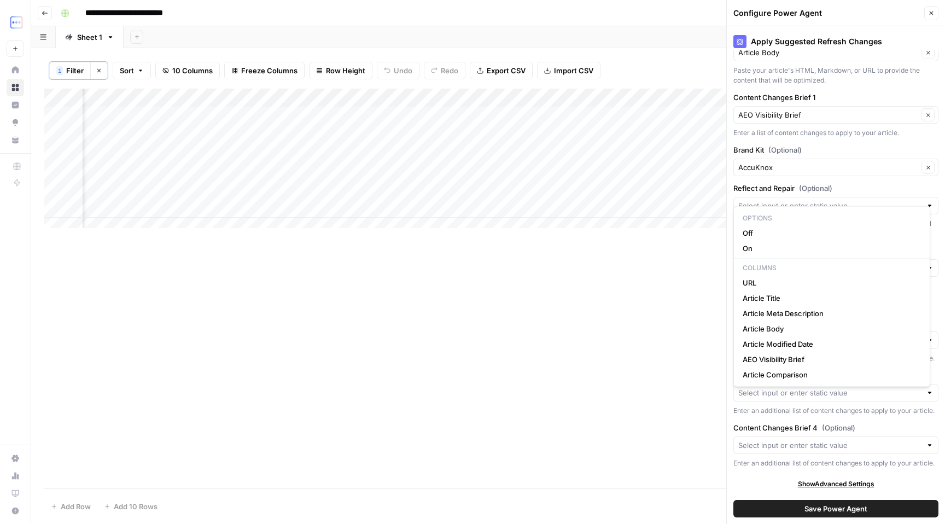
scroll to position [0, 0]
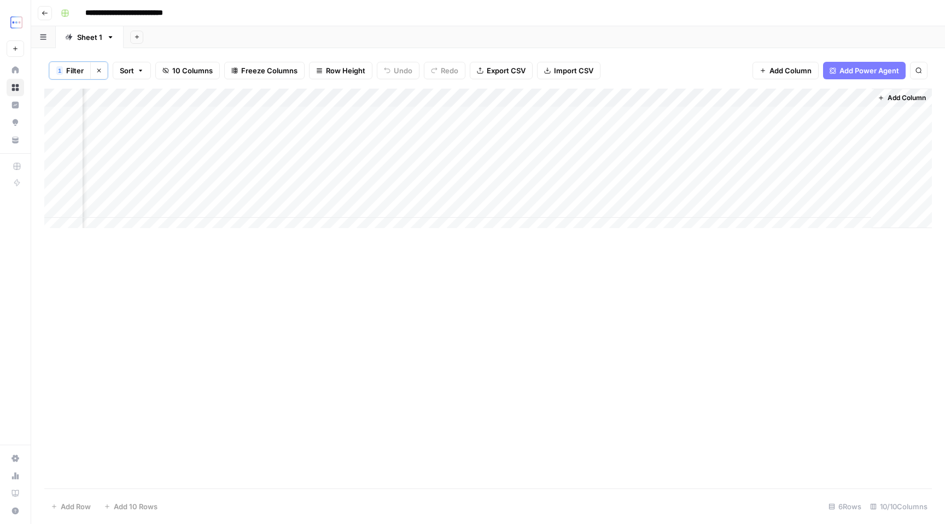
click at [750, 94] on div "Add Column" at bounding box center [488, 163] width 888 height 148
click at [658, 188] on span "Configure Inputs" at bounding box center [672, 189] width 96 height 11
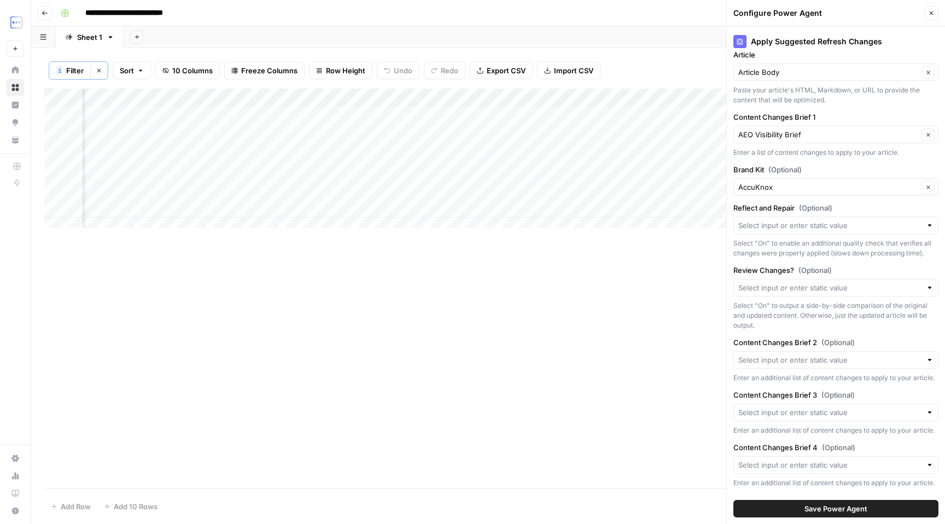
scroll to position [150, 0]
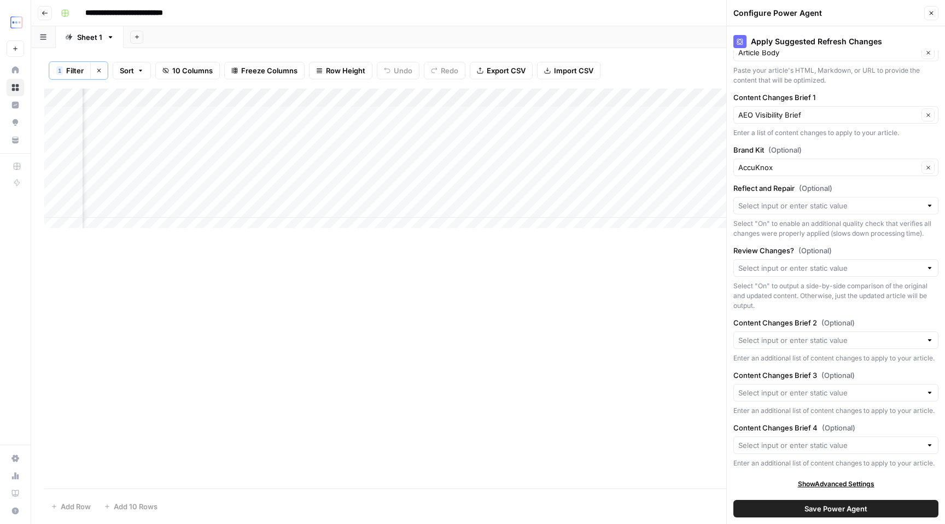
click at [926, 263] on div at bounding box center [930, 268] width 8 height 11
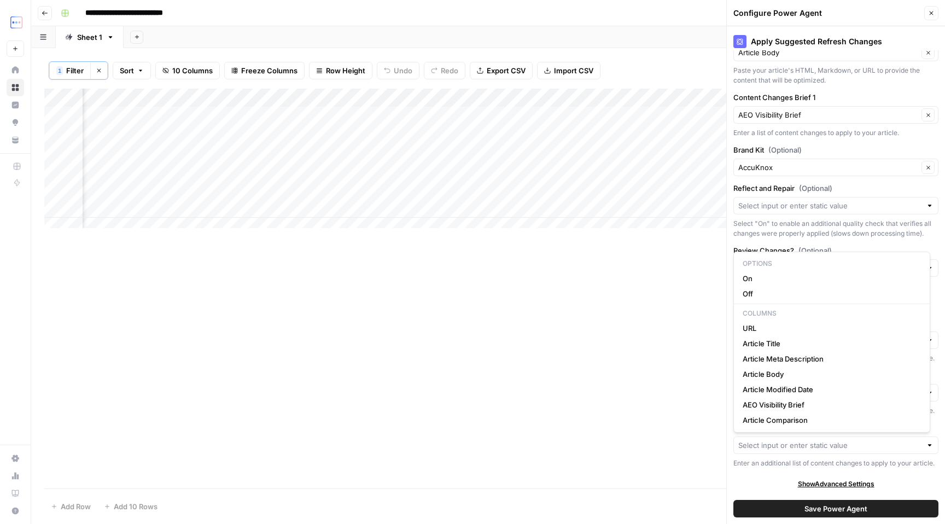
click at [919, 214] on div "Apply Suggested Refresh Changes About this Power Agent This agent helps content…" at bounding box center [836, 275] width 218 height 498
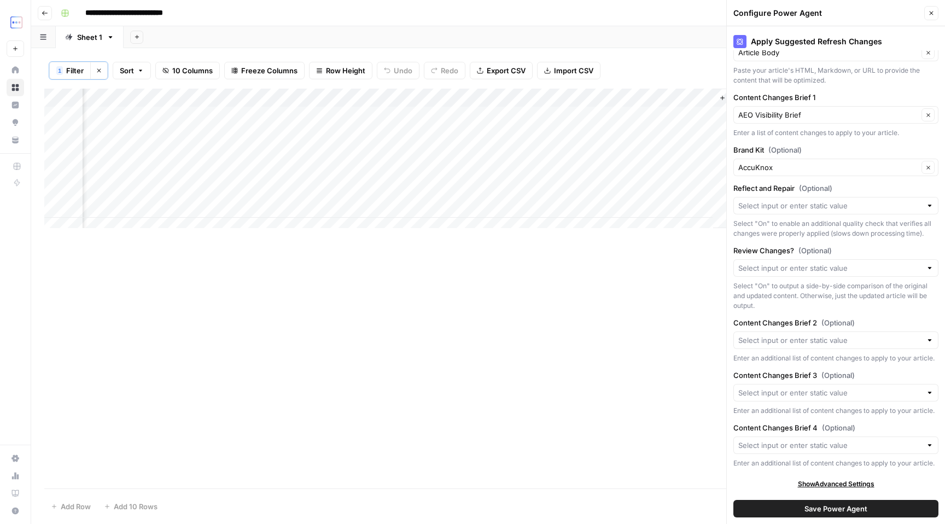
click at [841, 486] on span "Show Advanced Settings" at bounding box center [836, 484] width 77 height 10
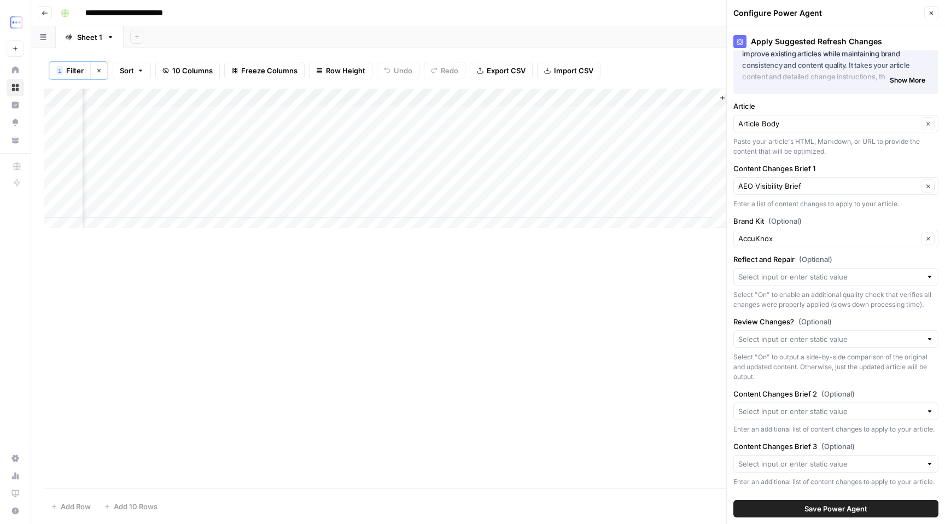
scroll to position [0, 0]
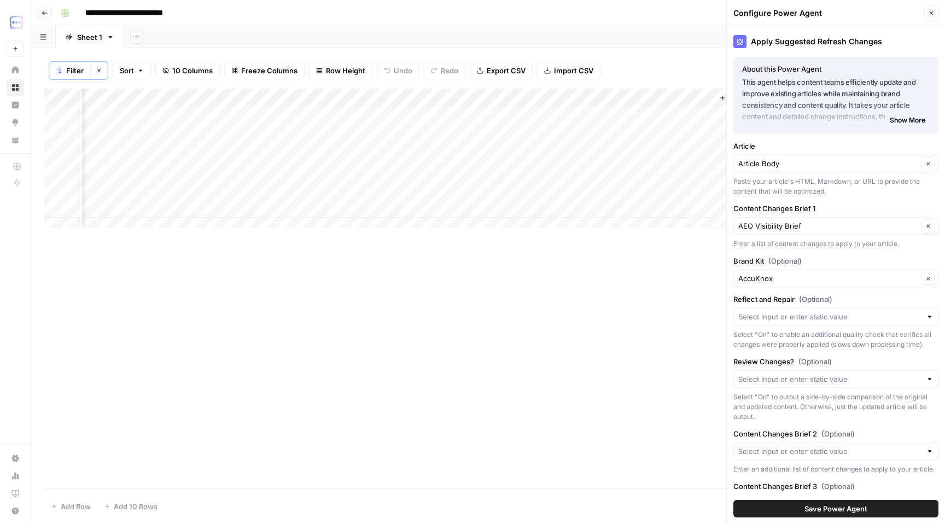
click at [898, 118] on span "Show More" at bounding box center [908, 120] width 36 height 10
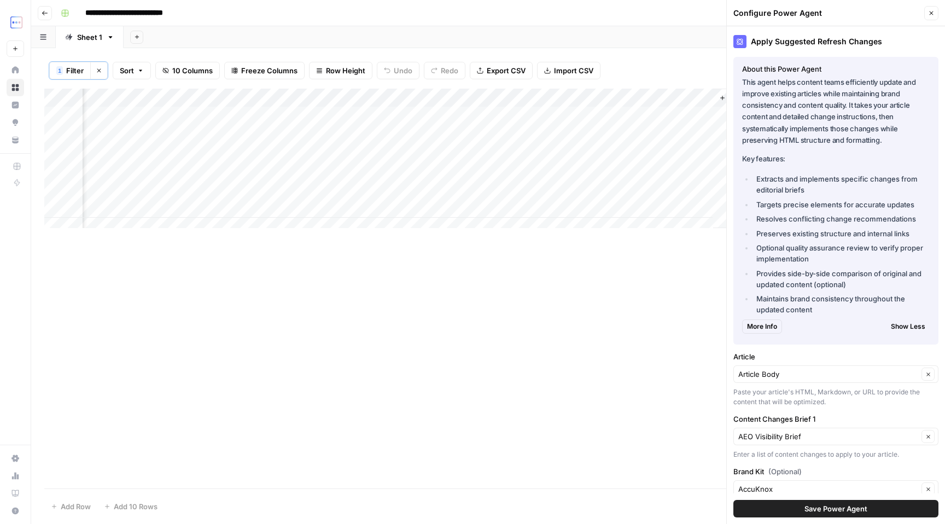
drag, startPoint x: 805, startPoint y: 179, endPoint x: 899, endPoint y: 283, distance: 140.3
click at [899, 283] on ul "Extracts and implements specific changes from editorial briefs Targets precise …" at bounding box center [836, 244] width 188 height 142
drag, startPoint x: 804, startPoint y: 296, endPoint x: 816, endPoint y: 312, distance: 20.3
click at [816, 312] on li "Maintains brand consistency throughout the updated content" at bounding box center [842, 304] width 176 height 22
click at [432, 153] on div "Add Column" at bounding box center [488, 163] width 888 height 148
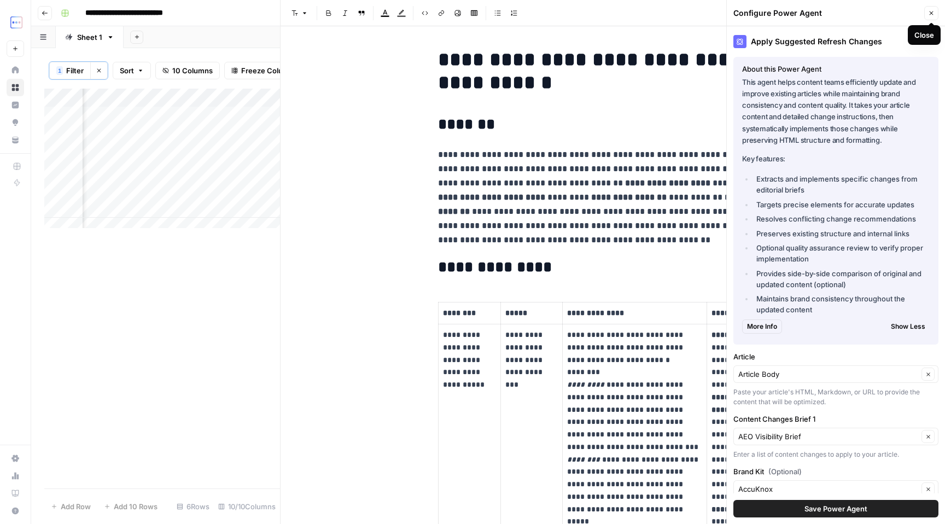
click at [932, 15] on icon "button" at bounding box center [931, 13] width 7 height 7
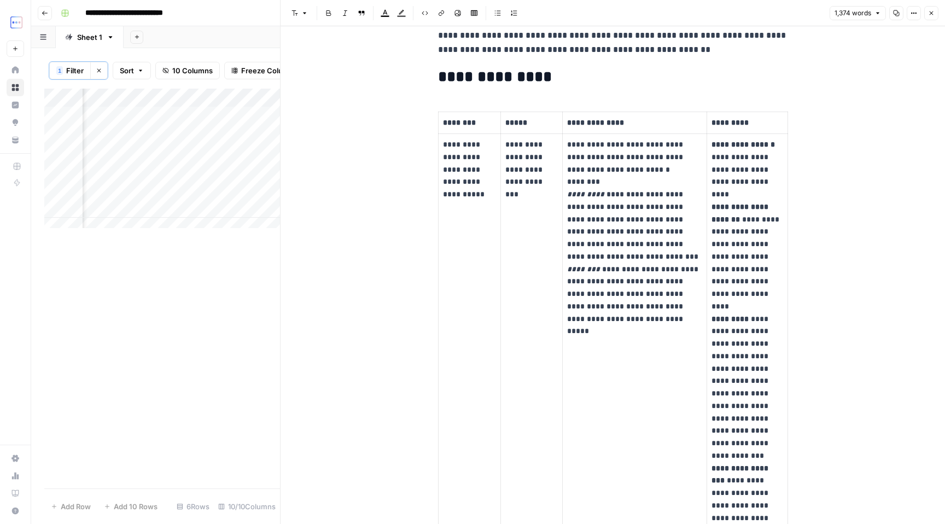
scroll to position [190, 0]
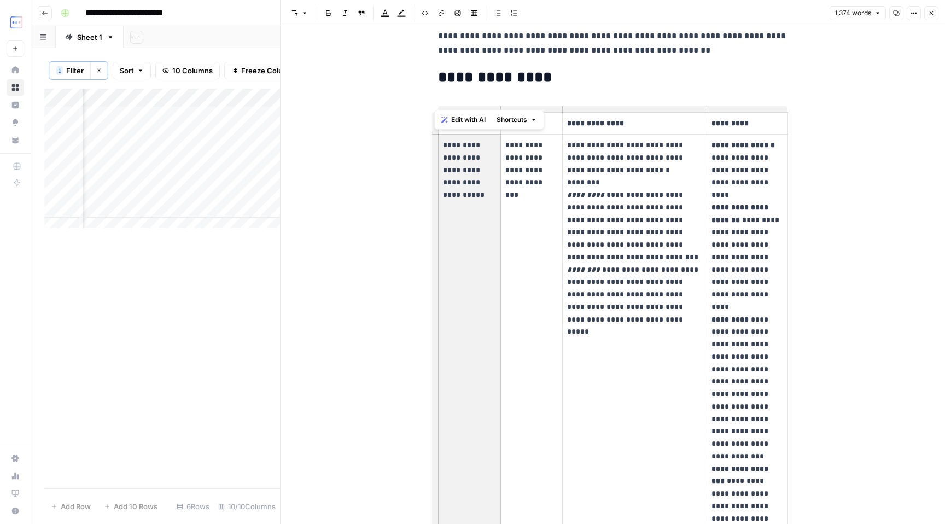
drag, startPoint x: 434, startPoint y: 141, endPoint x: 477, endPoint y: 180, distance: 57.3
click at [477, 180] on td "**********" at bounding box center [469, 420] width 62 height 570
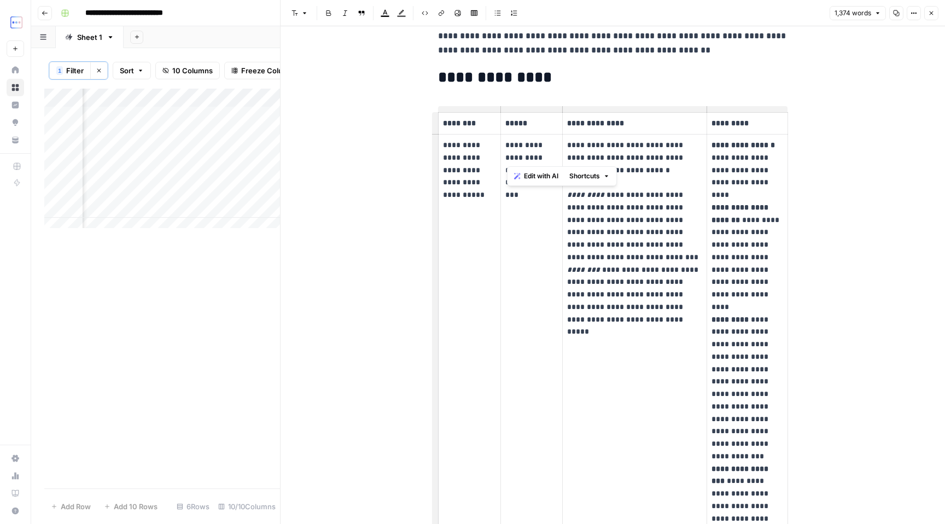
drag, startPoint x: 507, startPoint y: 143, endPoint x: 521, endPoint y: 168, distance: 28.7
click at [521, 168] on p "**********" at bounding box center [532, 164] width 53 height 50
click at [607, 148] on p "**********" at bounding box center [634, 232] width 135 height 187
drag, startPoint x: 584, startPoint y: 146, endPoint x: 639, endPoint y: 161, distance: 57.3
click at [639, 161] on p "**********" at bounding box center [634, 232] width 135 height 187
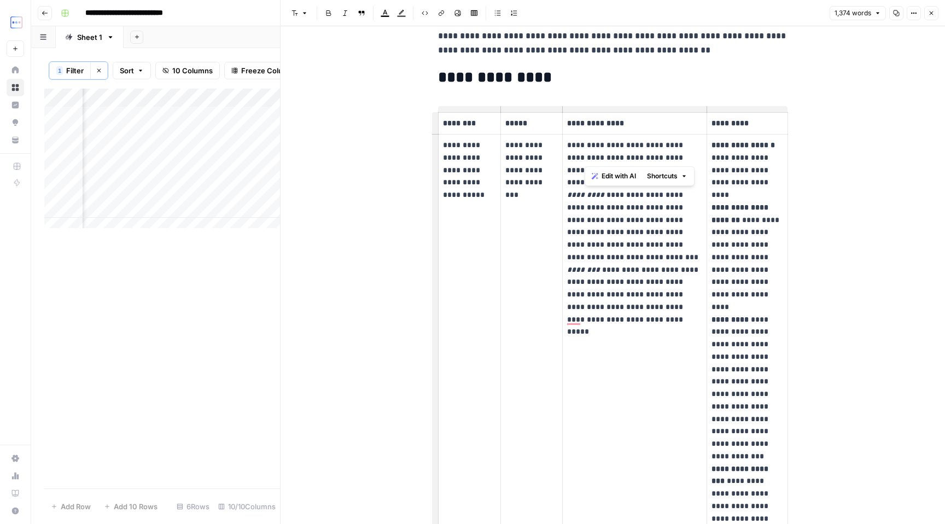
click at [624, 250] on p "**********" at bounding box center [634, 232] width 135 height 187
drag, startPoint x: 717, startPoint y: 157, endPoint x: 744, endPoint y: 188, distance: 40.8
click at [744, 188] on p "**********" at bounding box center [748, 419] width 72 height 560
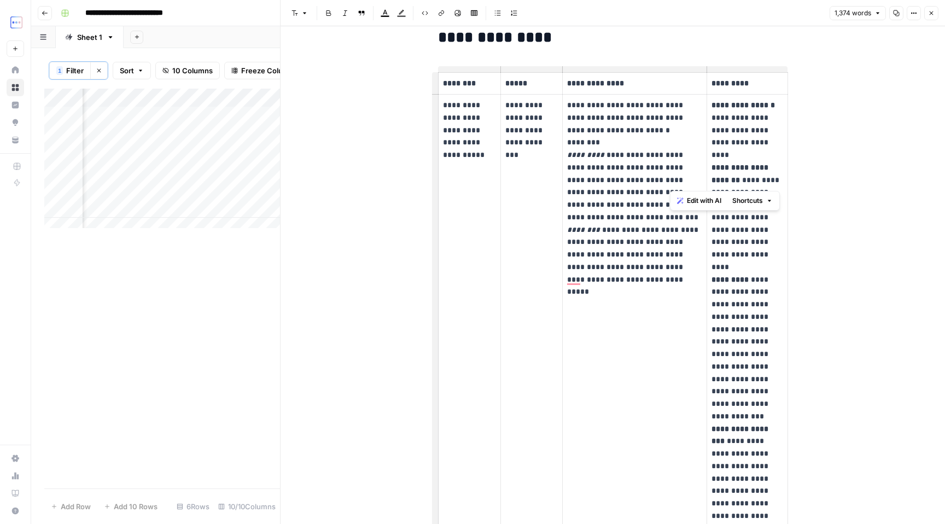
scroll to position [295, 0]
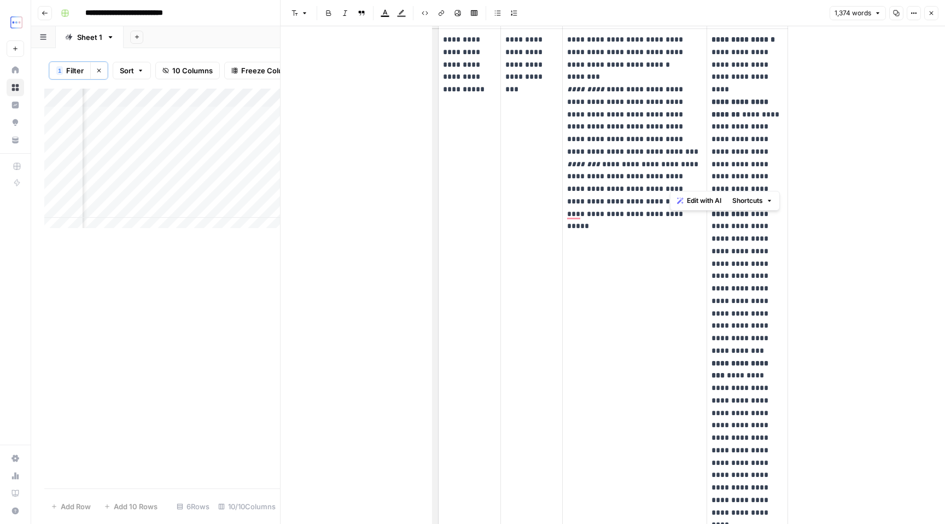
click at [677, 291] on td "**********" at bounding box center [634, 314] width 144 height 570
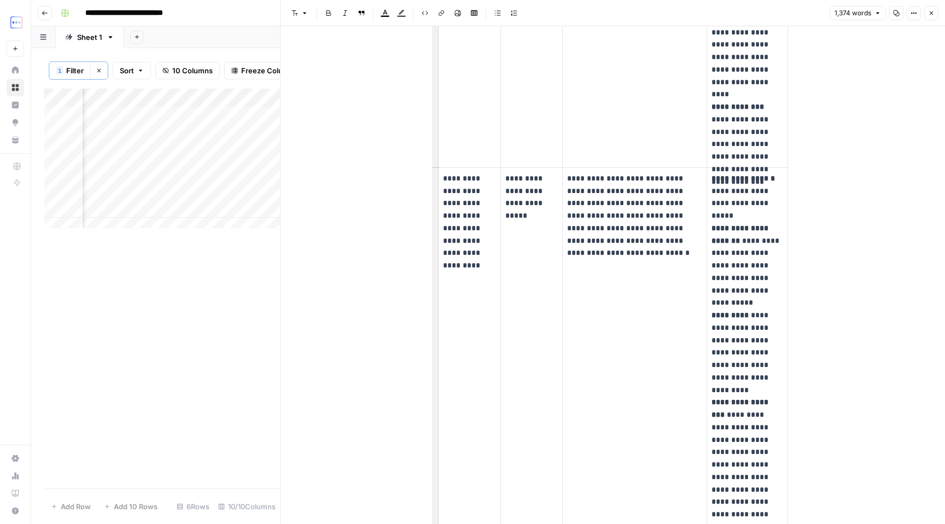
scroll to position [728, 0]
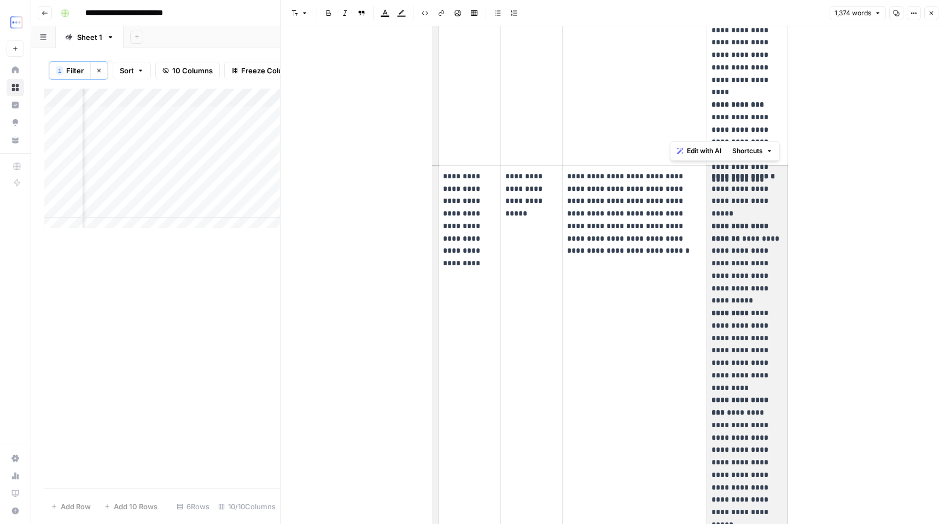
drag, startPoint x: 717, startPoint y: 185, endPoint x: 750, endPoint y: 296, distance: 115.3
click at [750, 296] on p "**********" at bounding box center [748, 375] width 72 height 411
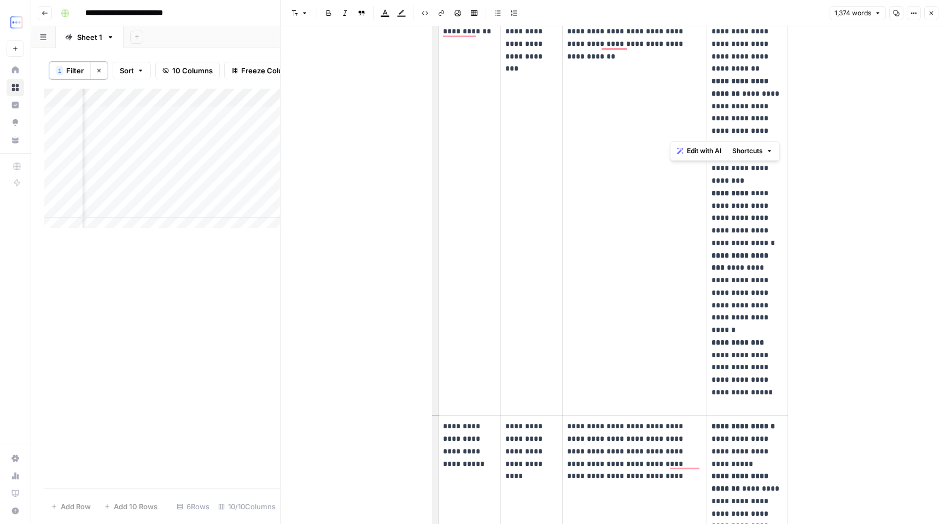
scroll to position [0, 0]
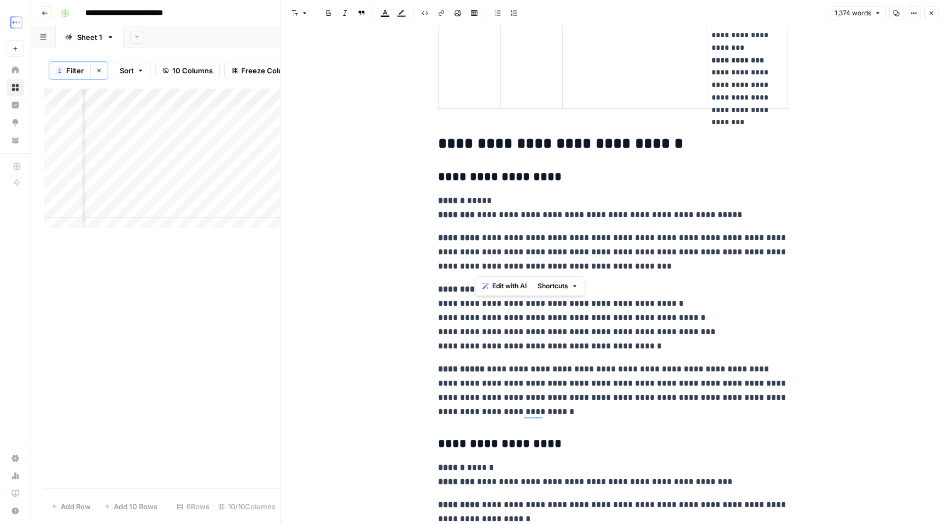
drag, startPoint x: 477, startPoint y: 220, endPoint x: 692, endPoint y: 264, distance: 220.1
click at [658, 327] on p "**********" at bounding box center [613, 317] width 350 height 71
drag, startPoint x: 510, startPoint y: 310, endPoint x: 690, endPoint y: 356, distance: 185.6
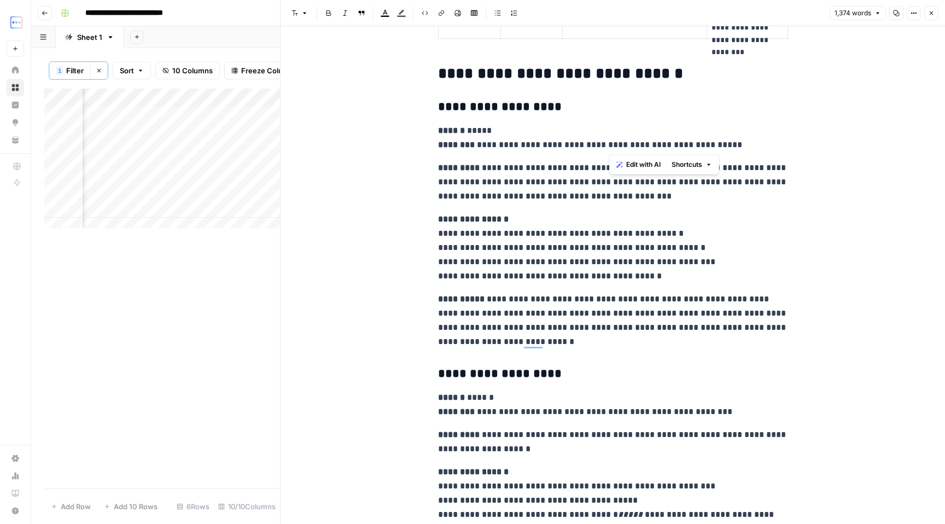
drag, startPoint x: 607, startPoint y: 147, endPoint x: 727, endPoint y: 142, distance: 119.9
click at [727, 142] on p "**********" at bounding box center [613, 138] width 350 height 28
click at [622, 273] on p "**********" at bounding box center [613, 247] width 350 height 71
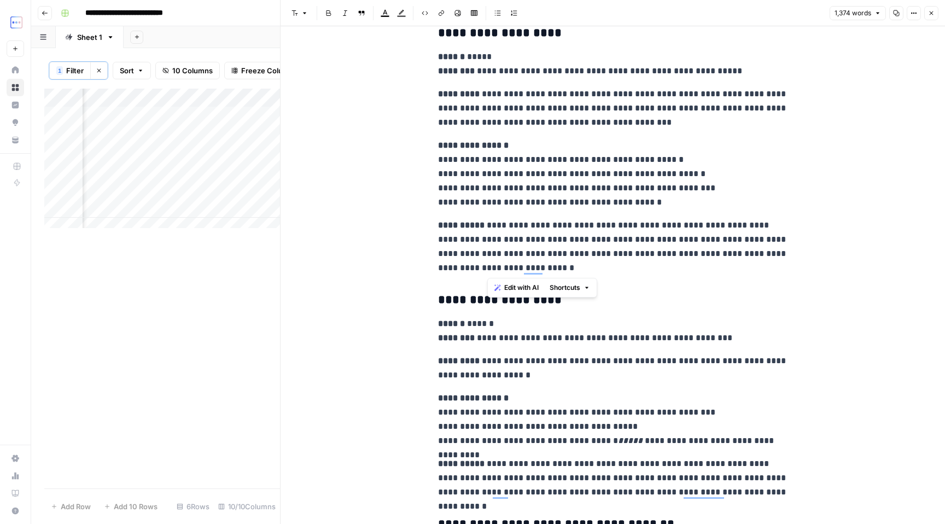
drag, startPoint x: 487, startPoint y: 223, endPoint x: 728, endPoint y: 263, distance: 243.6
click at [728, 263] on p "**********" at bounding box center [613, 246] width 350 height 57
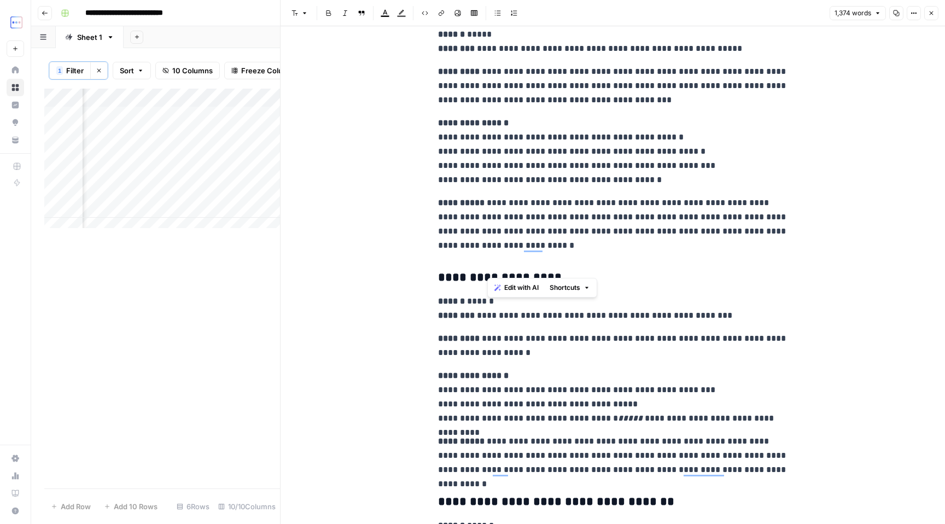
click at [631, 347] on p "**********" at bounding box center [613, 346] width 350 height 28
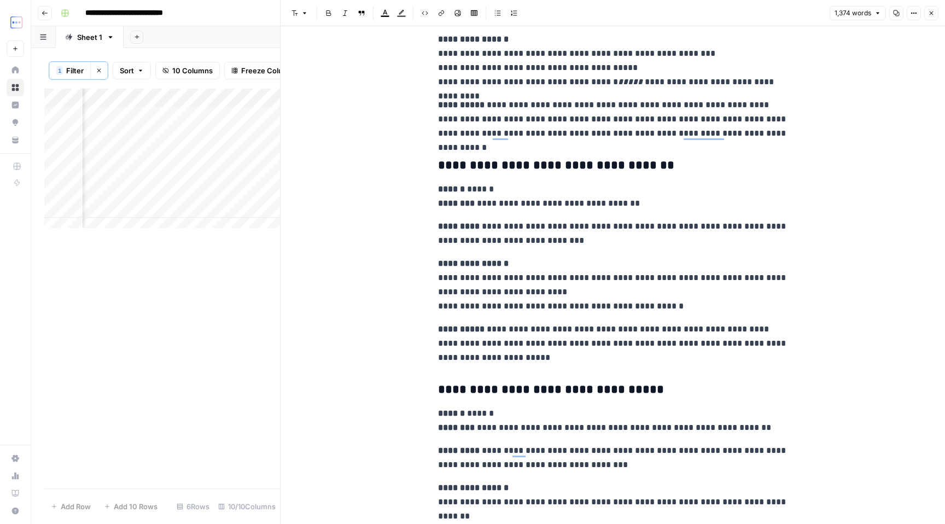
scroll to position [2920, 0]
drag, startPoint x: 475, startPoint y: 202, endPoint x: 613, endPoint y: 201, distance: 137.3
click at [613, 201] on p "**********" at bounding box center [613, 195] width 350 height 28
click at [527, 274] on p "**********" at bounding box center [613, 284] width 350 height 57
drag, startPoint x: 476, startPoint y: 225, endPoint x: 583, endPoint y: 238, distance: 108.0
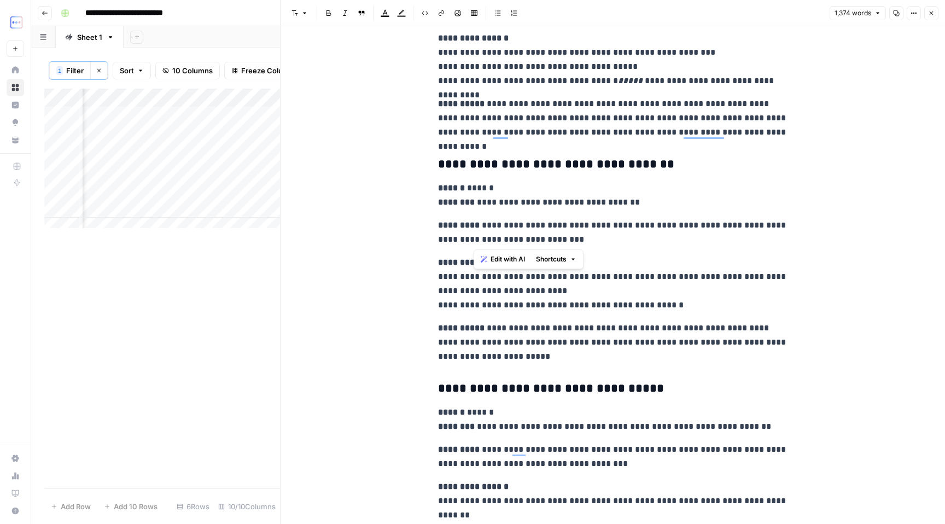
click at [583, 238] on p "**********" at bounding box center [613, 232] width 350 height 28
click at [524, 330] on p "**********" at bounding box center [613, 342] width 350 height 43
drag, startPoint x: 486, startPoint y: 278, endPoint x: 530, endPoint y: 288, distance: 44.3
click at [530, 288] on p "**********" at bounding box center [613, 284] width 350 height 57
click at [444, 324] on strong "**********" at bounding box center [461, 328] width 47 height 8
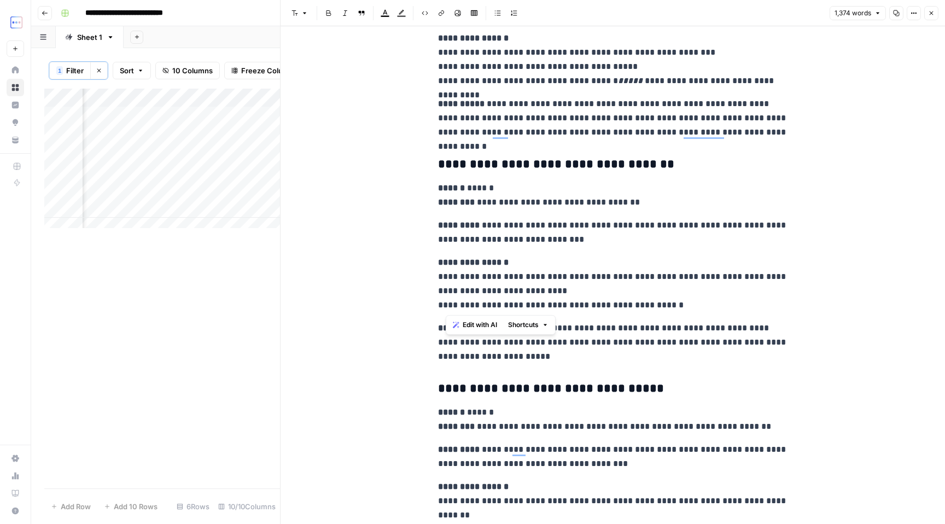
drag, startPoint x: 471, startPoint y: 307, endPoint x: 651, endPoint y: 307, distance: 180.0
click at [651, 307] on p "**********" at bounding box center [613, 284] width 350 height 57
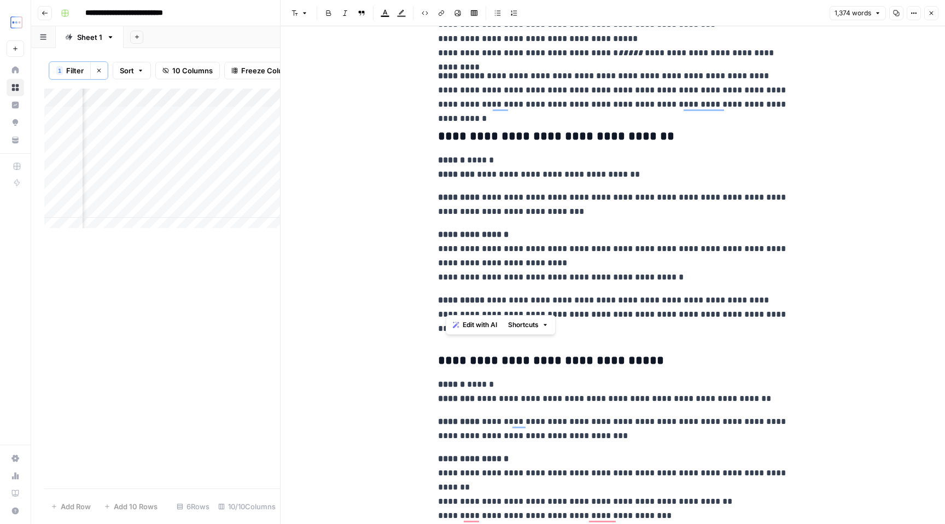
scroll to position [2963, 0]
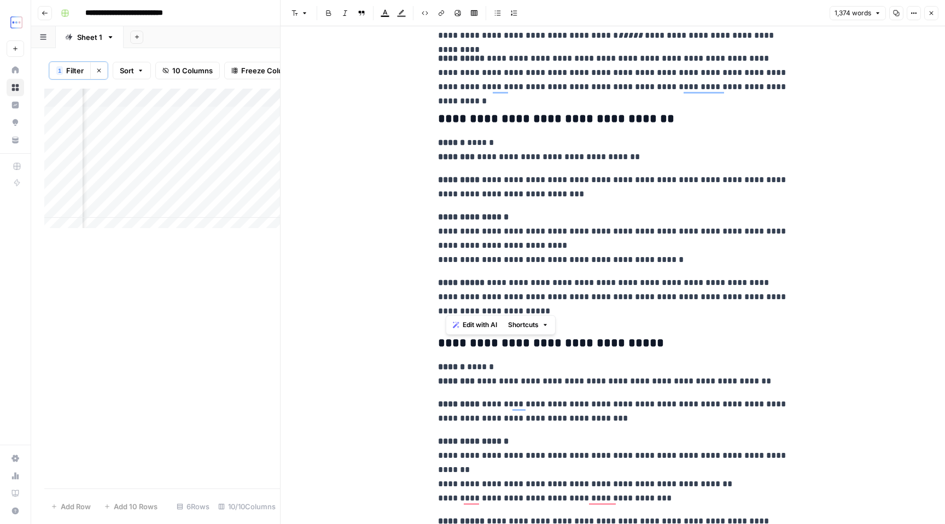
drag, startPoint x: 474, startPoint y: 283, endPoint x: 612, endPoint y: 306, distance: 139.2
click at [612, 306] on p "**********" at bounding box center [613, 297] width 350 height 43
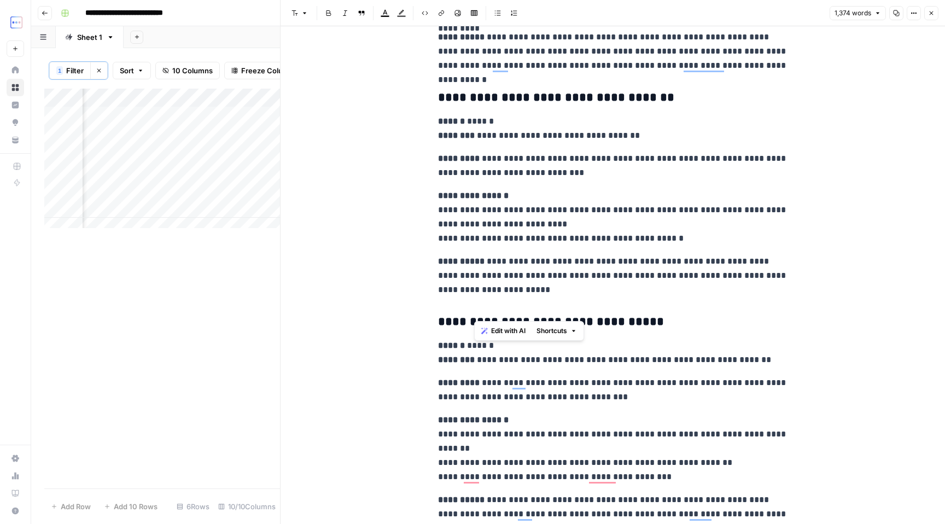
scroll to position [3098, 0]
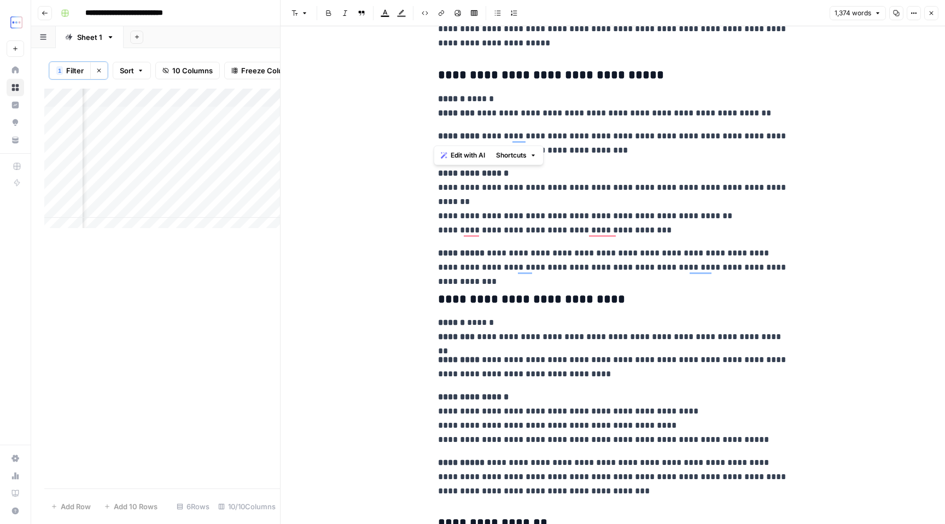
drag, startPoint x: 508, startPoint y: 110, endPoint x: 734, endPoint y: 122, distance: 225.7
click at [692, 156] on p "**********" at bounding box center [613, 143] width 350 height 28
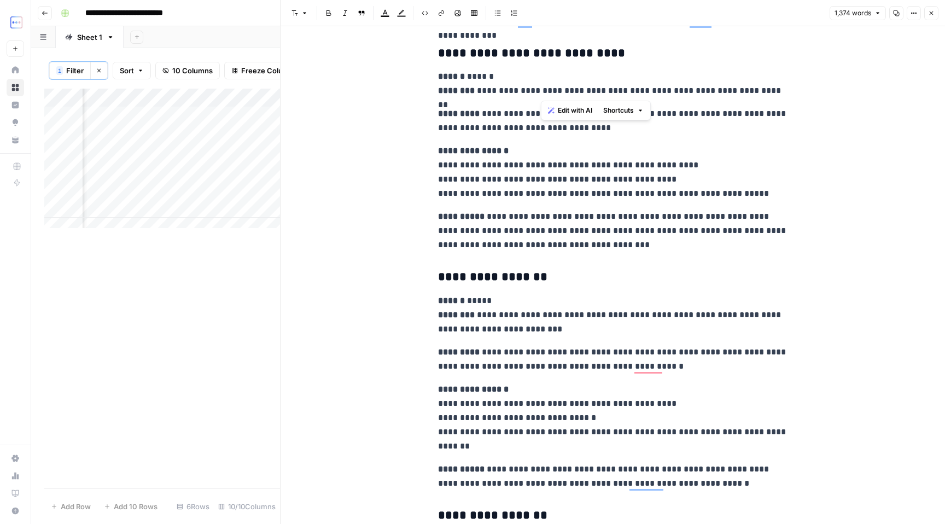
drag, startPoint x: 552, startPoint y: 91, endPoint x: 732, endPoint y: 93, distance: 180.0
click at [732, 93] on p "**********" at bounding box center [613, 83] width 350 height 28
